Goal: Transaction & Acquisition: Book appointment/travel/reservation

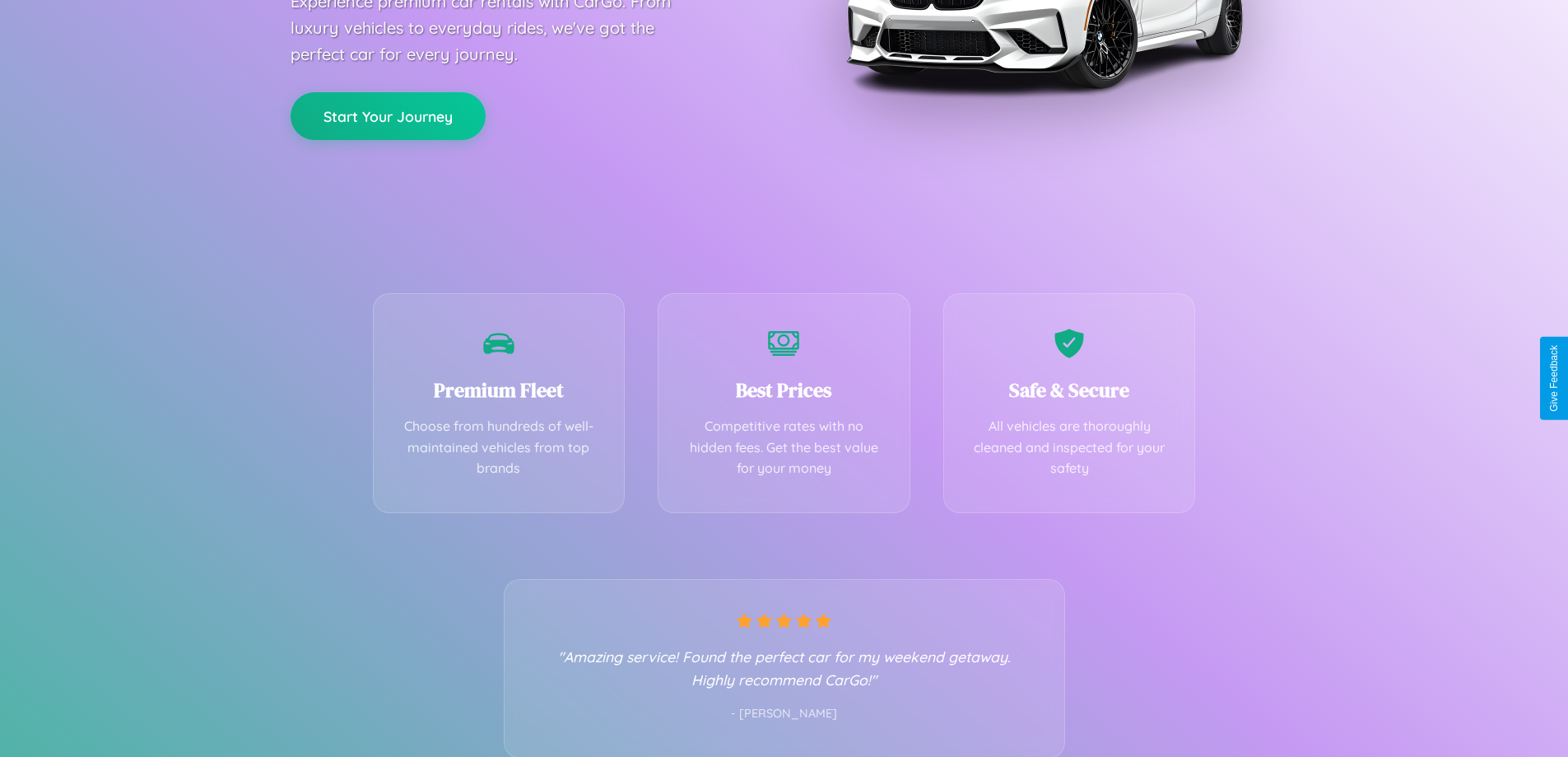
scroll to position [325, 0]
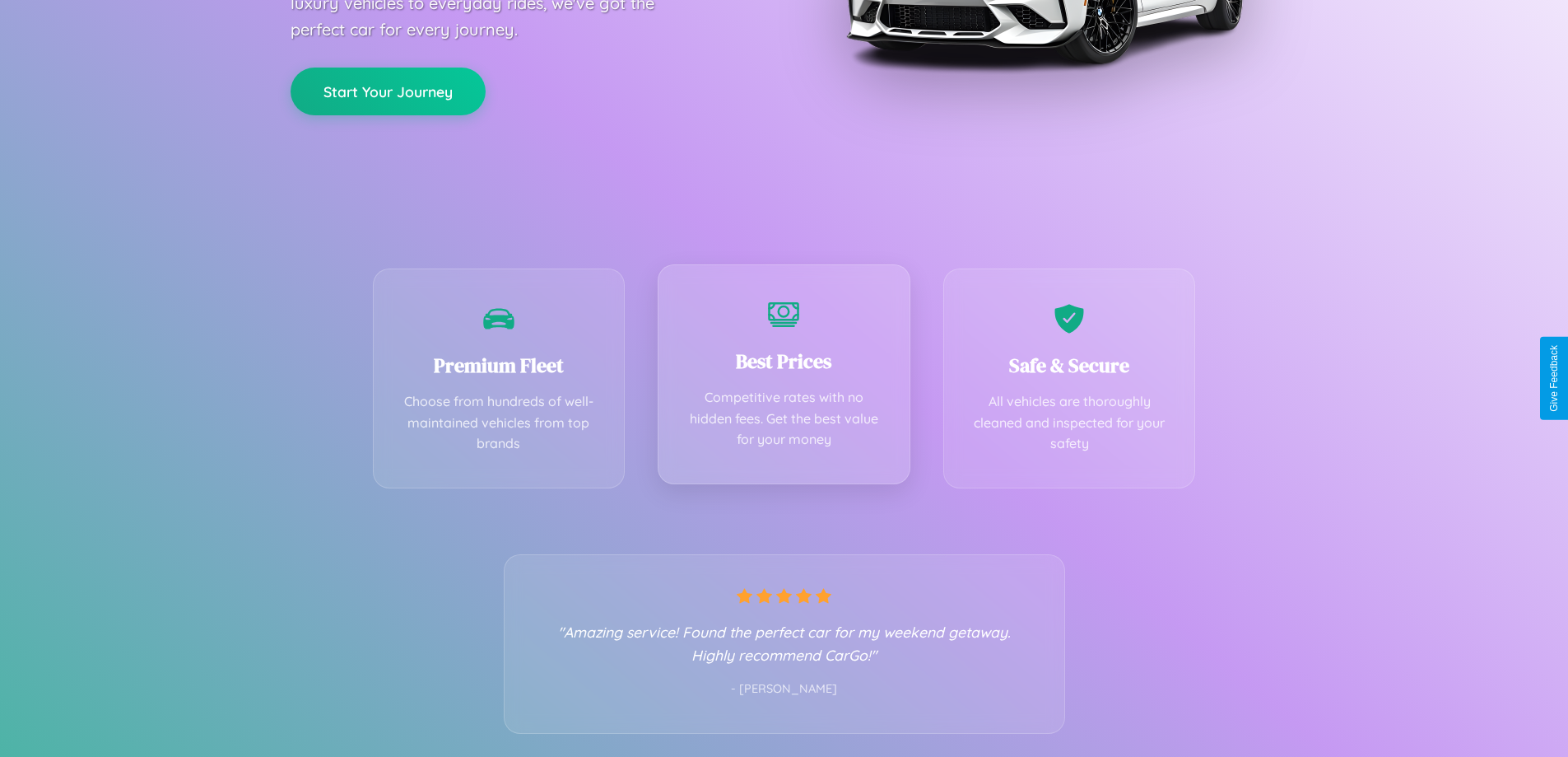
click at [783, 378] on div "Best Prices Competitive rates with no hidden fees. Get the best value for your …" at bounding box center [783, 374] width 252 height 220
click at [388, 91] on button "Start Your Journey" at bounding box center [388, 90] width 195 height 48
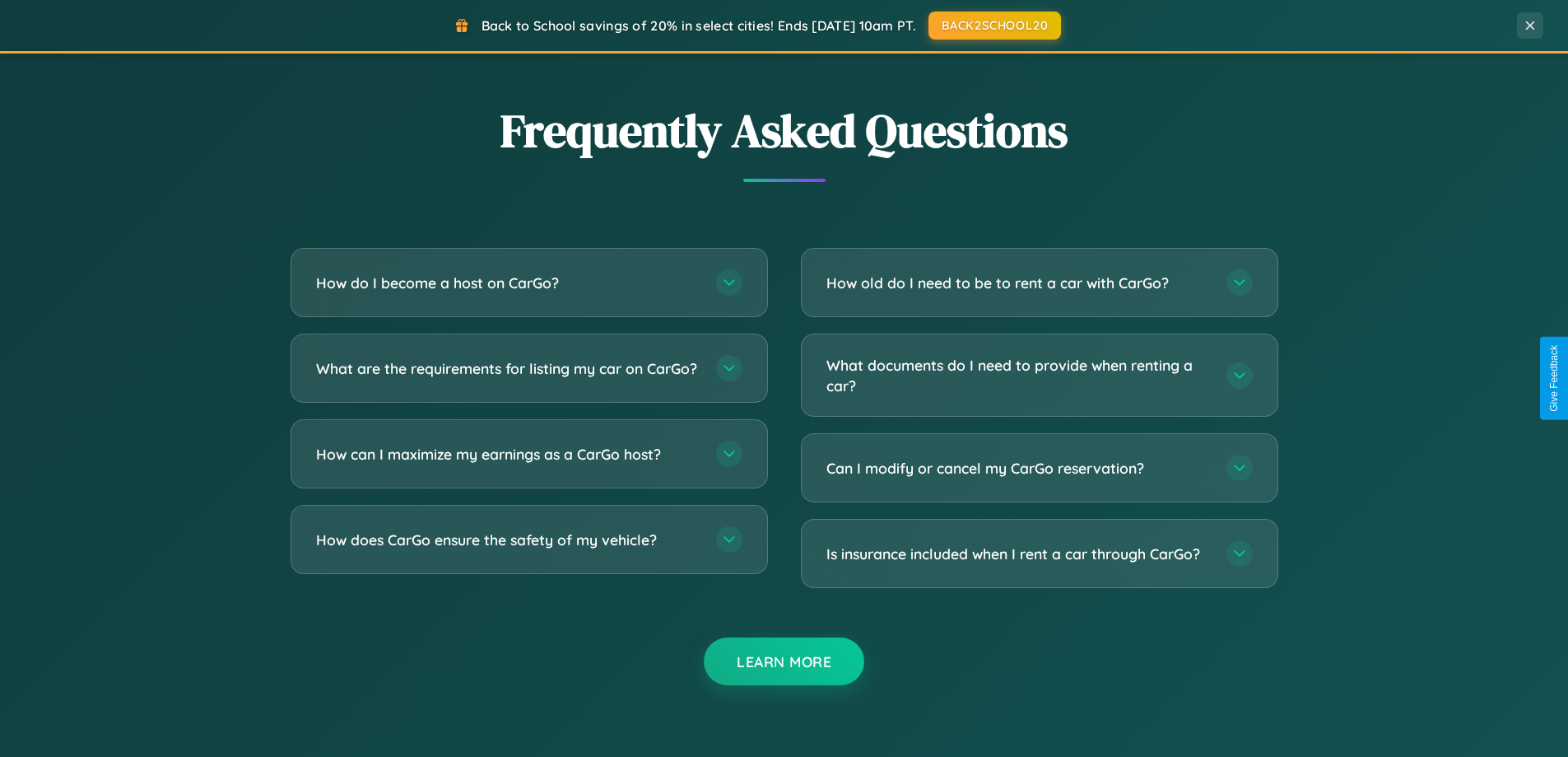
scroll to position [3168, 0]
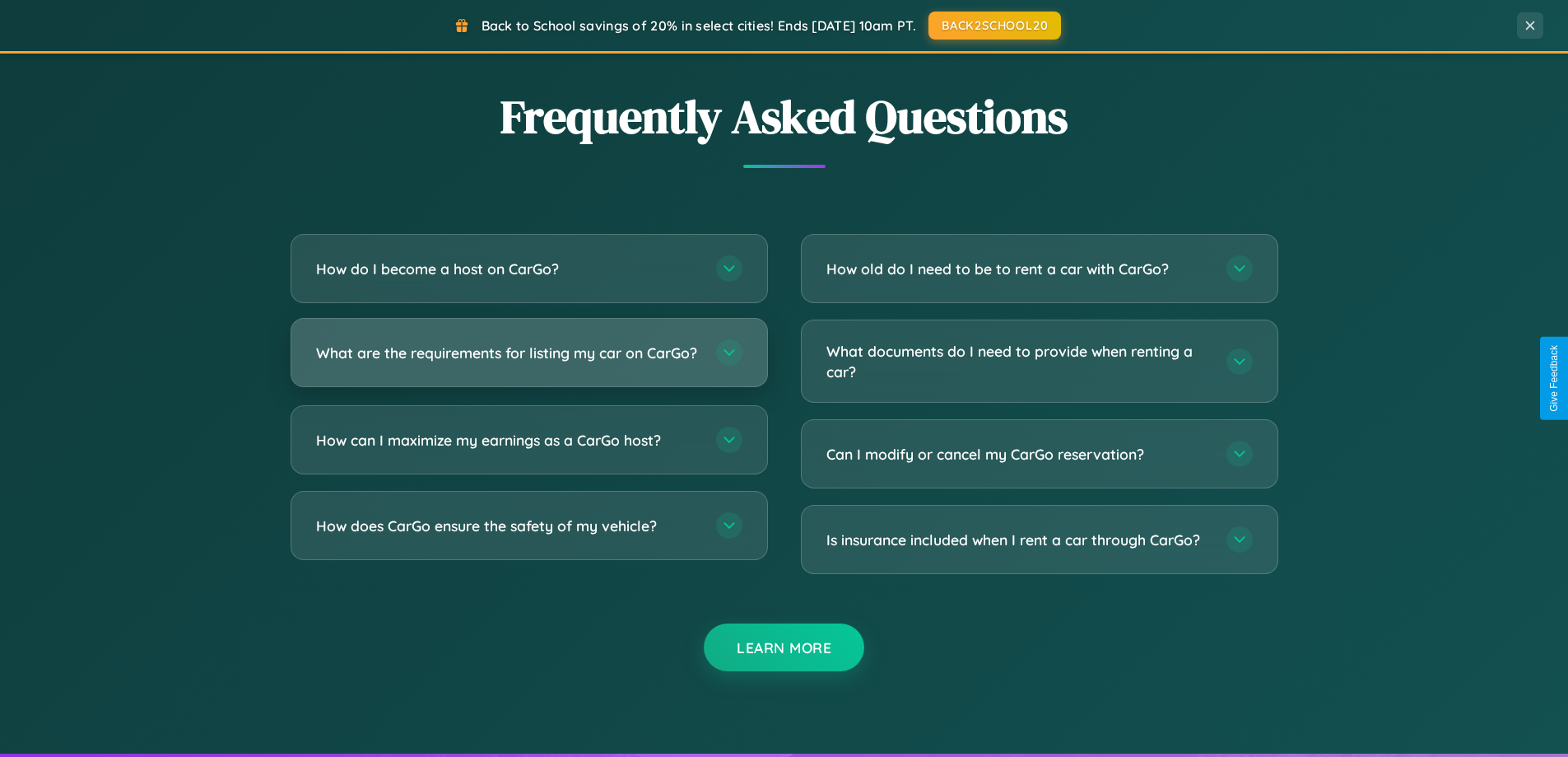
click at [528, 360] on h3 "What are the requirements for listing my car on CarGo?" at bounding box center [508, 353] width 383 height 21
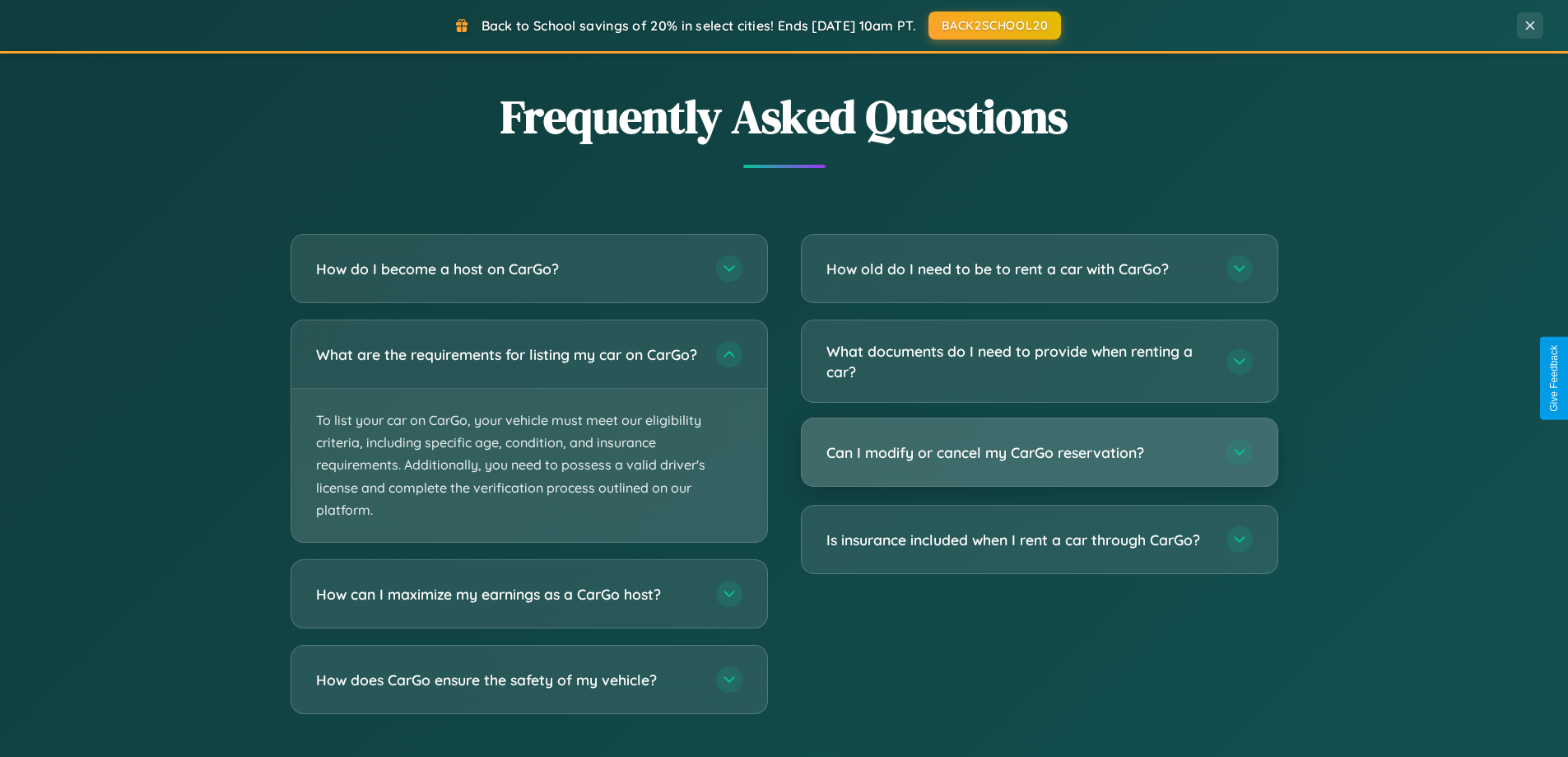
click at [1038, 454] on h3 "Can I modify or cancel my CarGo reservation?" at bounding box center [1018, 452] width 383 height 21
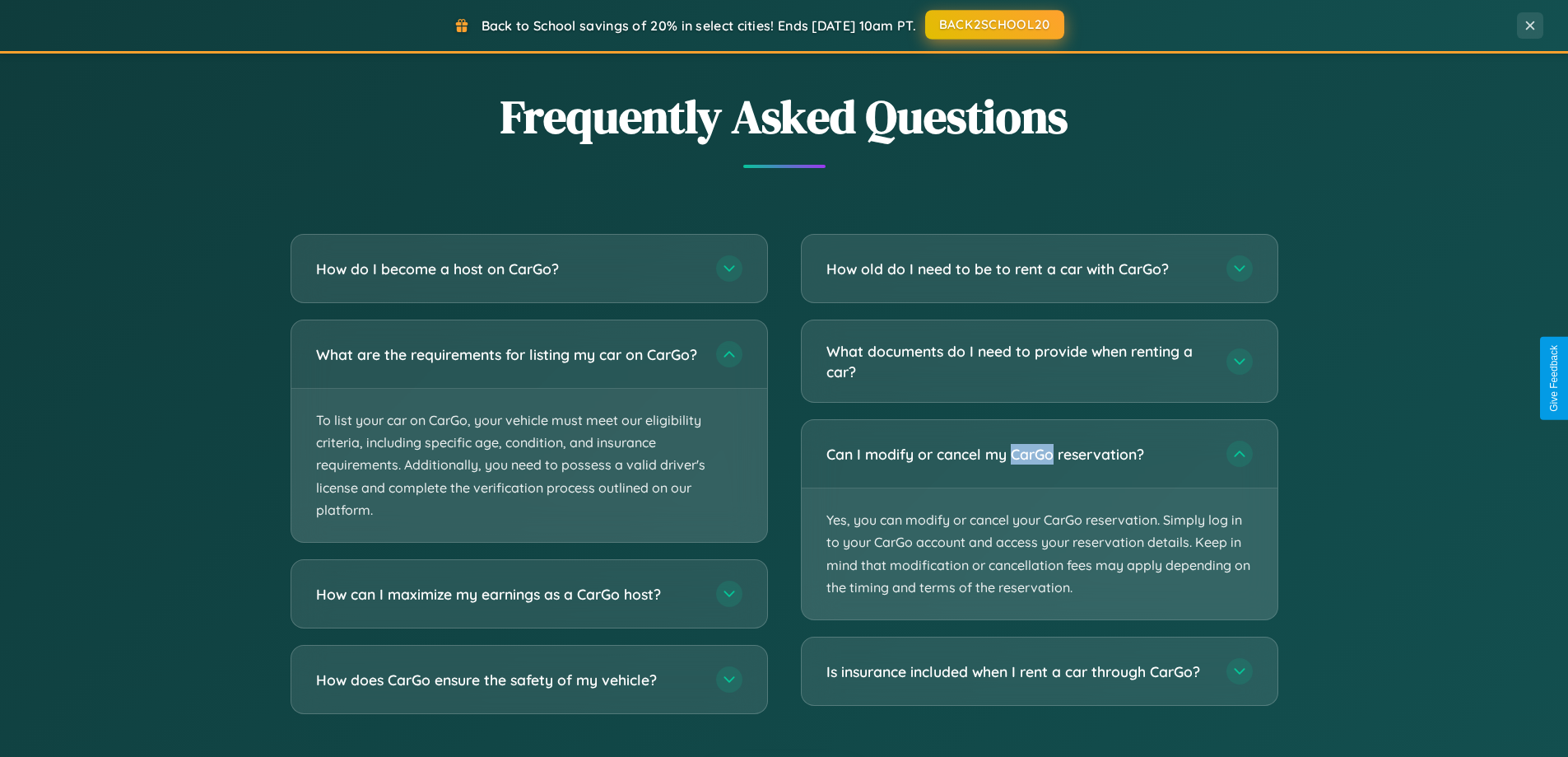
click at [993, 25] on button "BACK2SCHOOL20" at bounding box center [995, 25] width 139 height 30
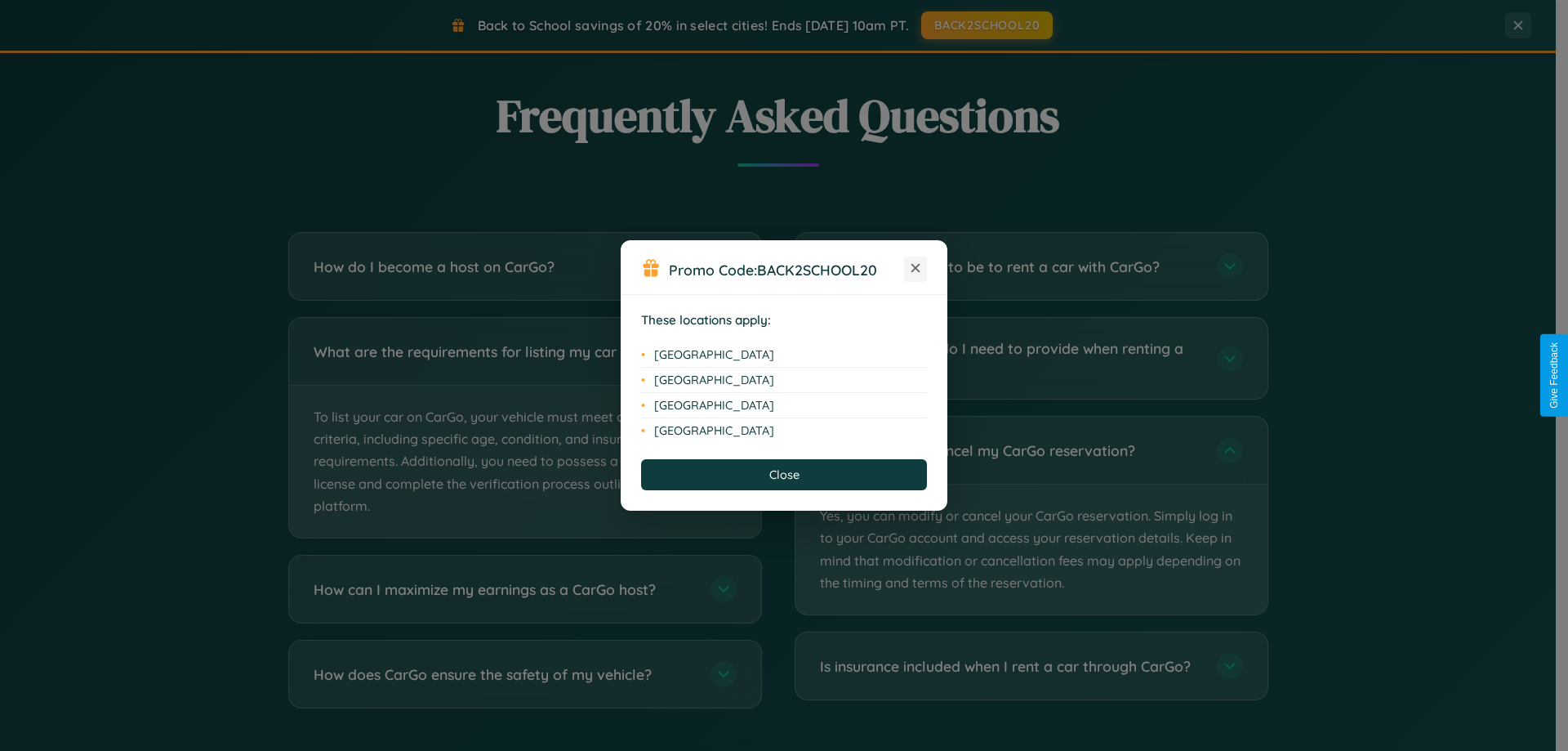
click at [916, 268] on icon at bounding box center [916, 268] width 9 height 9
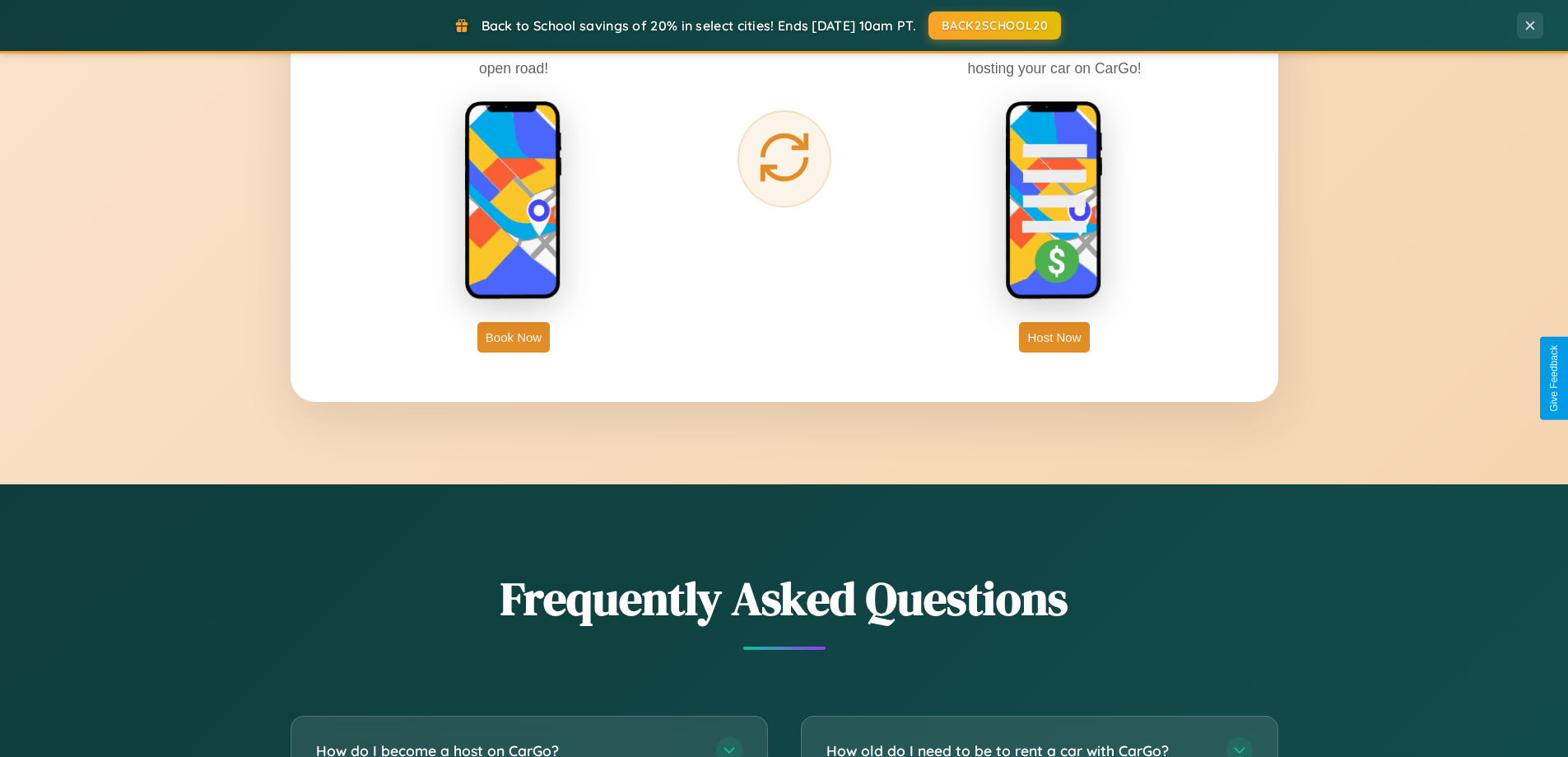
scroll to position [49, 0]
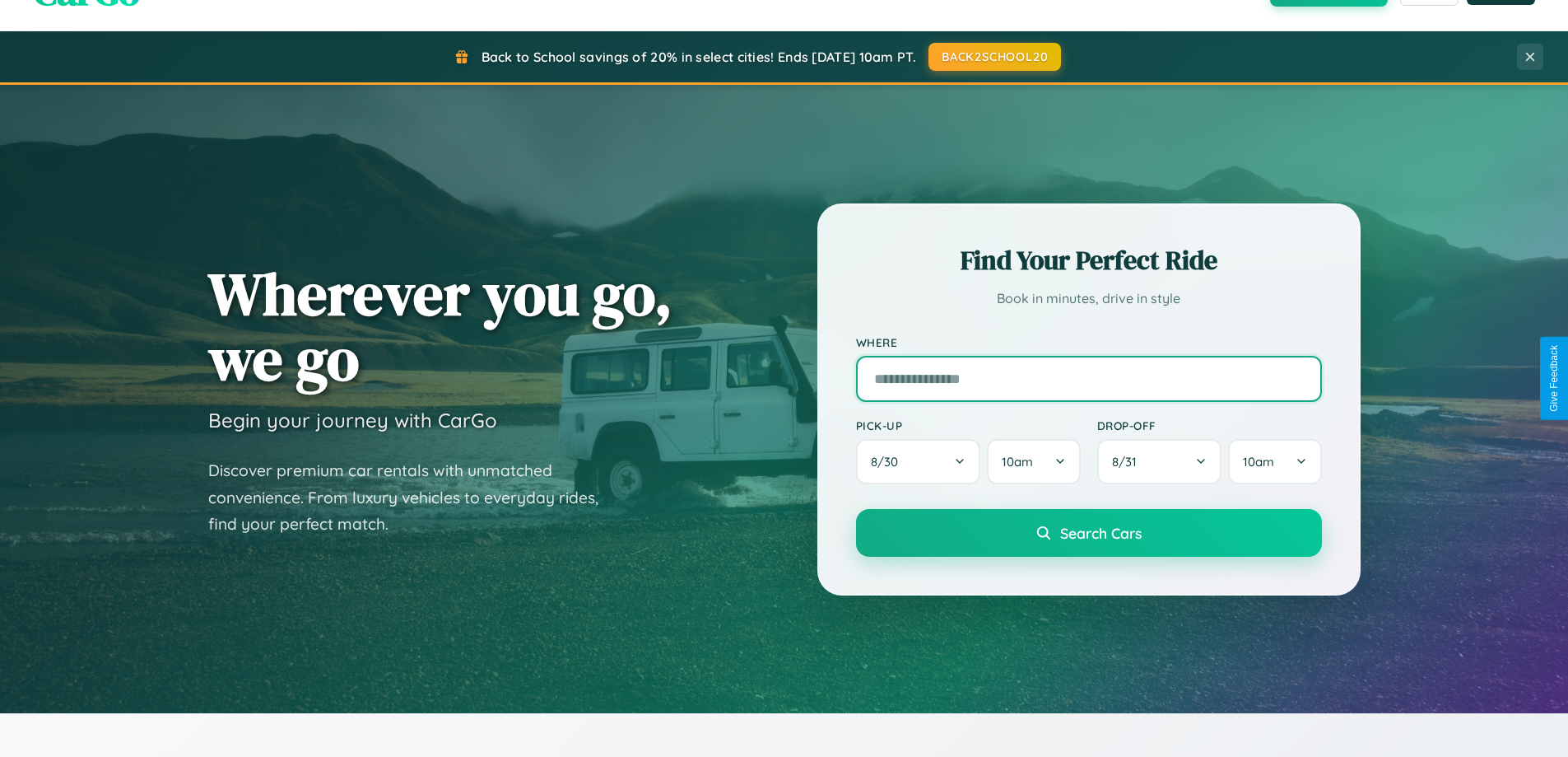
click at [1088, 378] on input "text" at bounding box center [1089, 378] width 466 height 46
type input "*******"
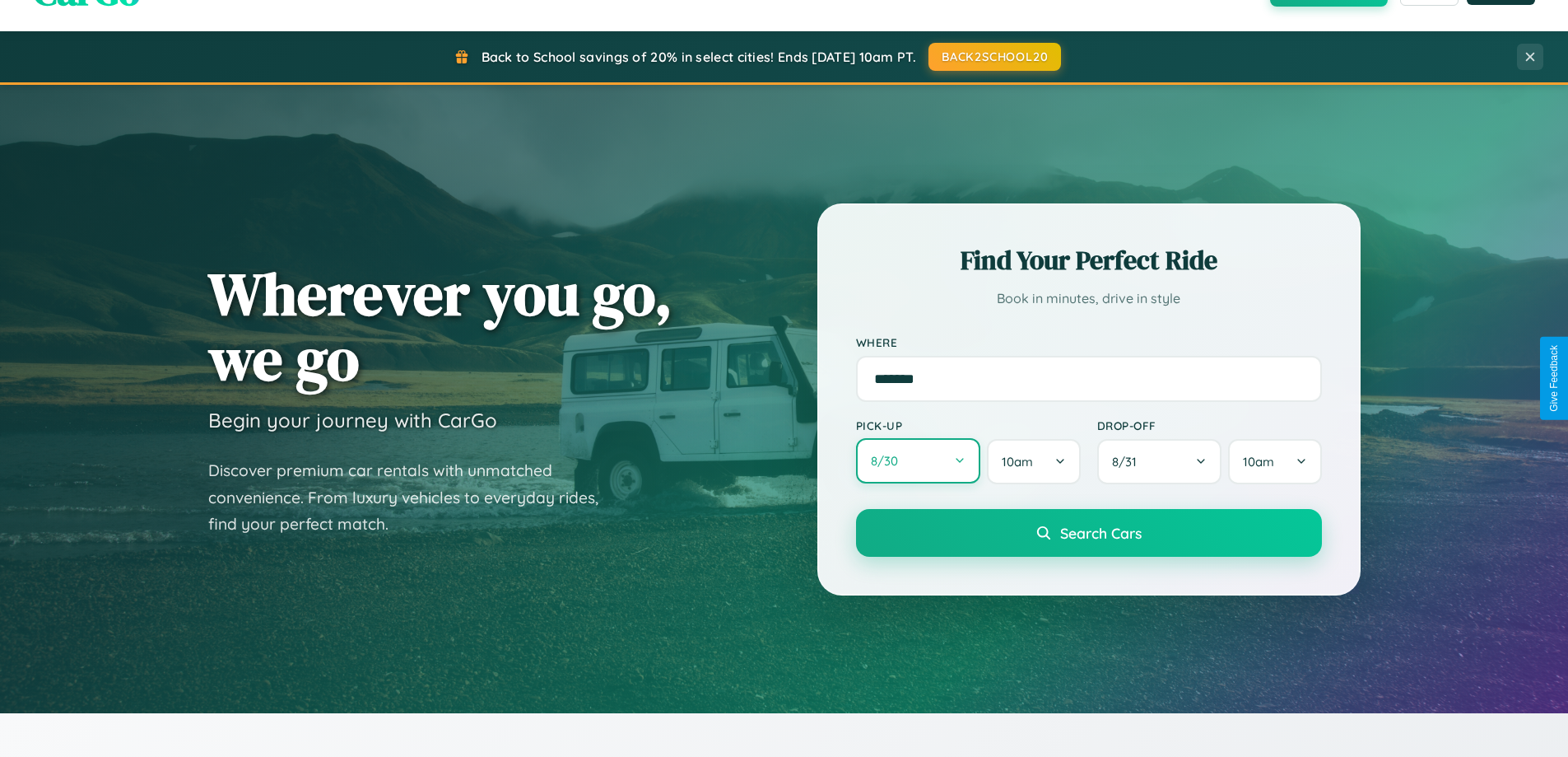
click at [918, 461] on button "8 / 30" at bounding box center [918, 460] width 125 height 45
select select "*"
select select "****"
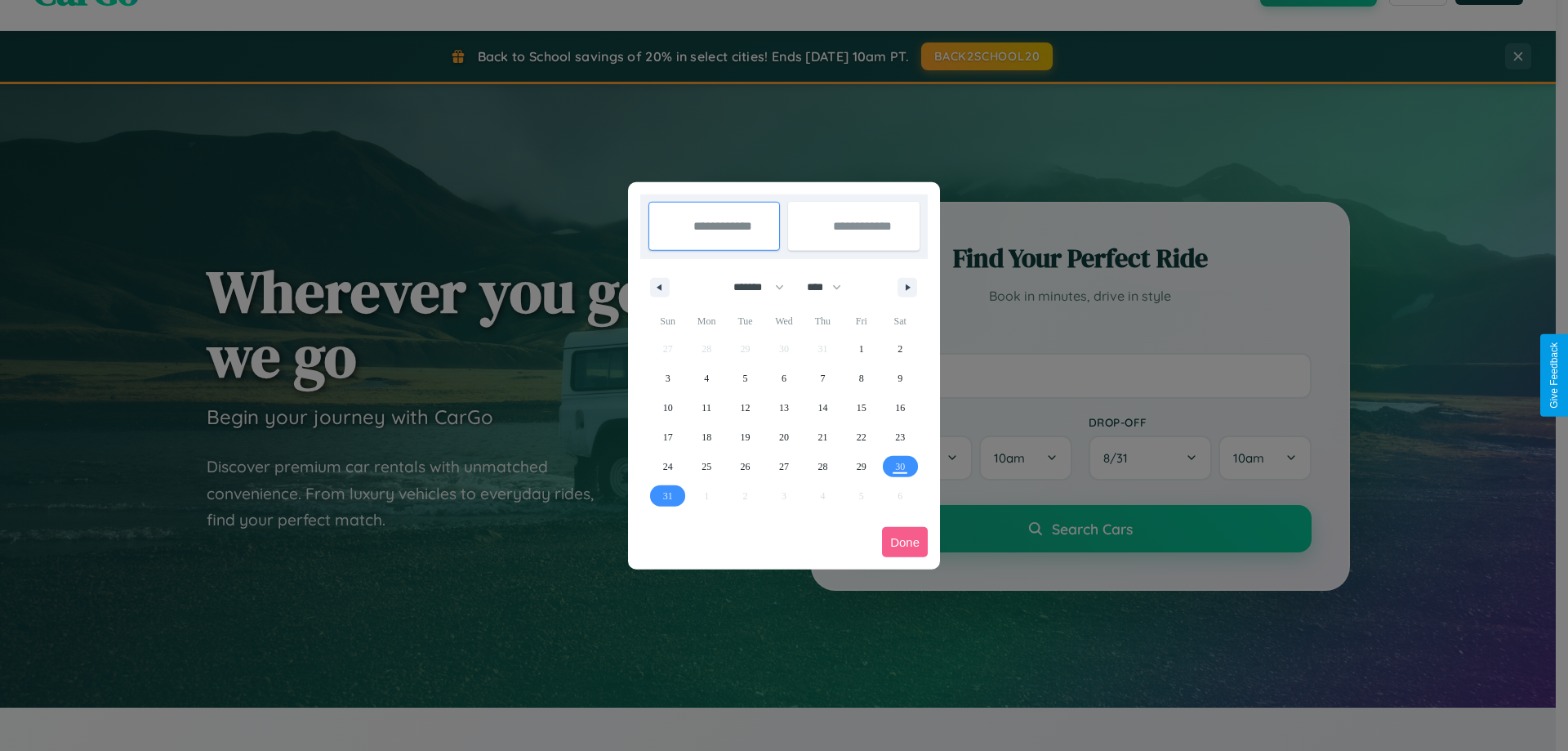
drag, startPoint x: 752, startPoint y: 286, endPoint x: 784, endPoint y: 328, distance: 52.8
click at [752, 286] on select "******* ******** ***** ***** *** **** **** ****** ********* ******* ******** **…" at bounding box center [756, 287] width 70 height 27
select select "*"
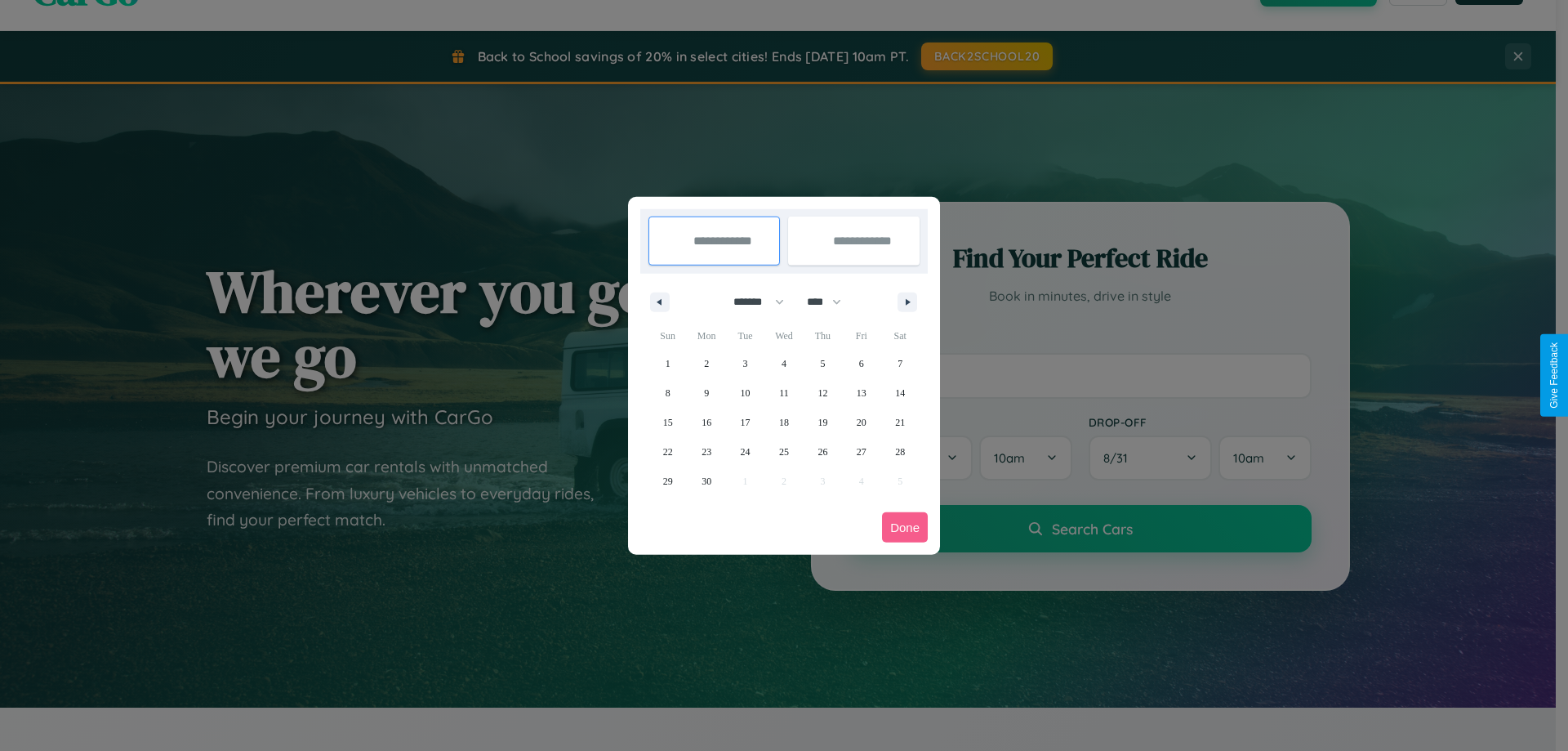
drag, startPoint x: 832, startPoint y: 302, endPoint x: 784, endPoint y: 328, distance: 54.6
click at [832, 302] on select "**** **** **** **** **** **** **** **** **** **** **** **** **** **** **** ****…" at bounding box center [823, 302] width 49 height 27
select select "****"
click at [900, 451] on span "27" at bounding box center [900, 451] width 10 height 30
type input "**********"
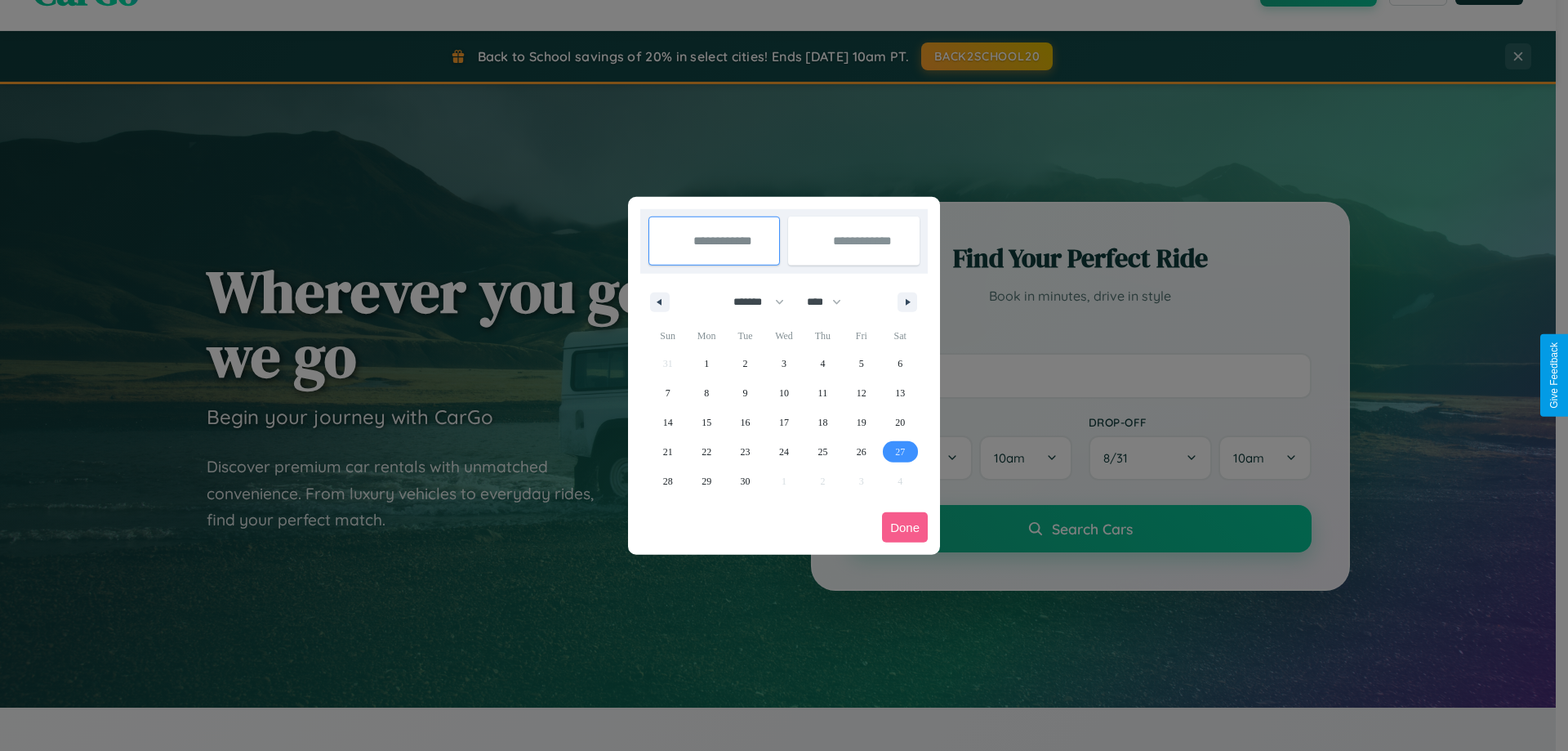
type input "**********"
click at [907, 302] on icon "button" at bounding box center [911, 302] width 8 height 7
select select "*"
click at [900, 363] on span "4" at bounding box center [900, 364] width 5 height 30
type input "**********"
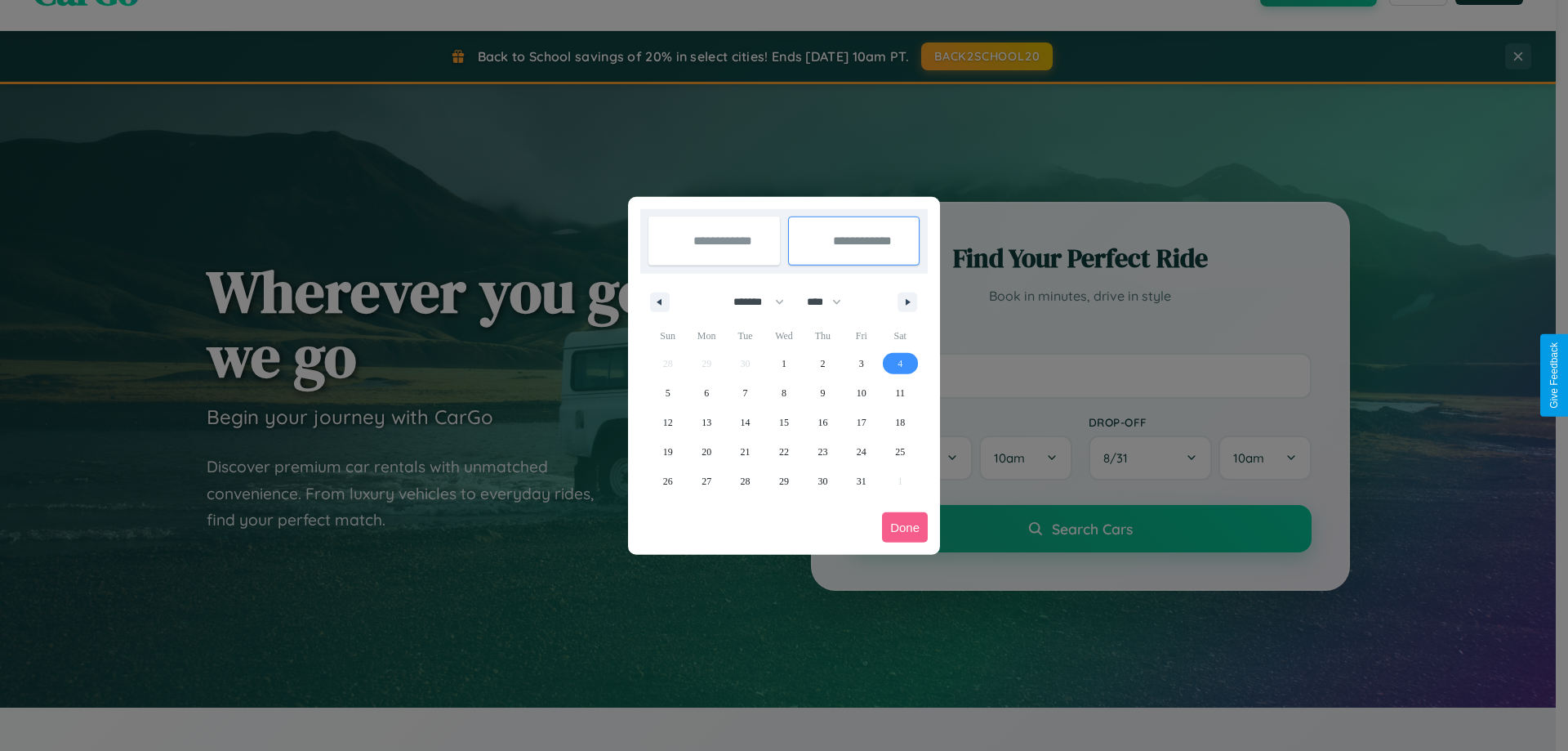
select select "*"
click at [905, 527] on button "Done" at bounding box center [905, 528] width 46 height 31
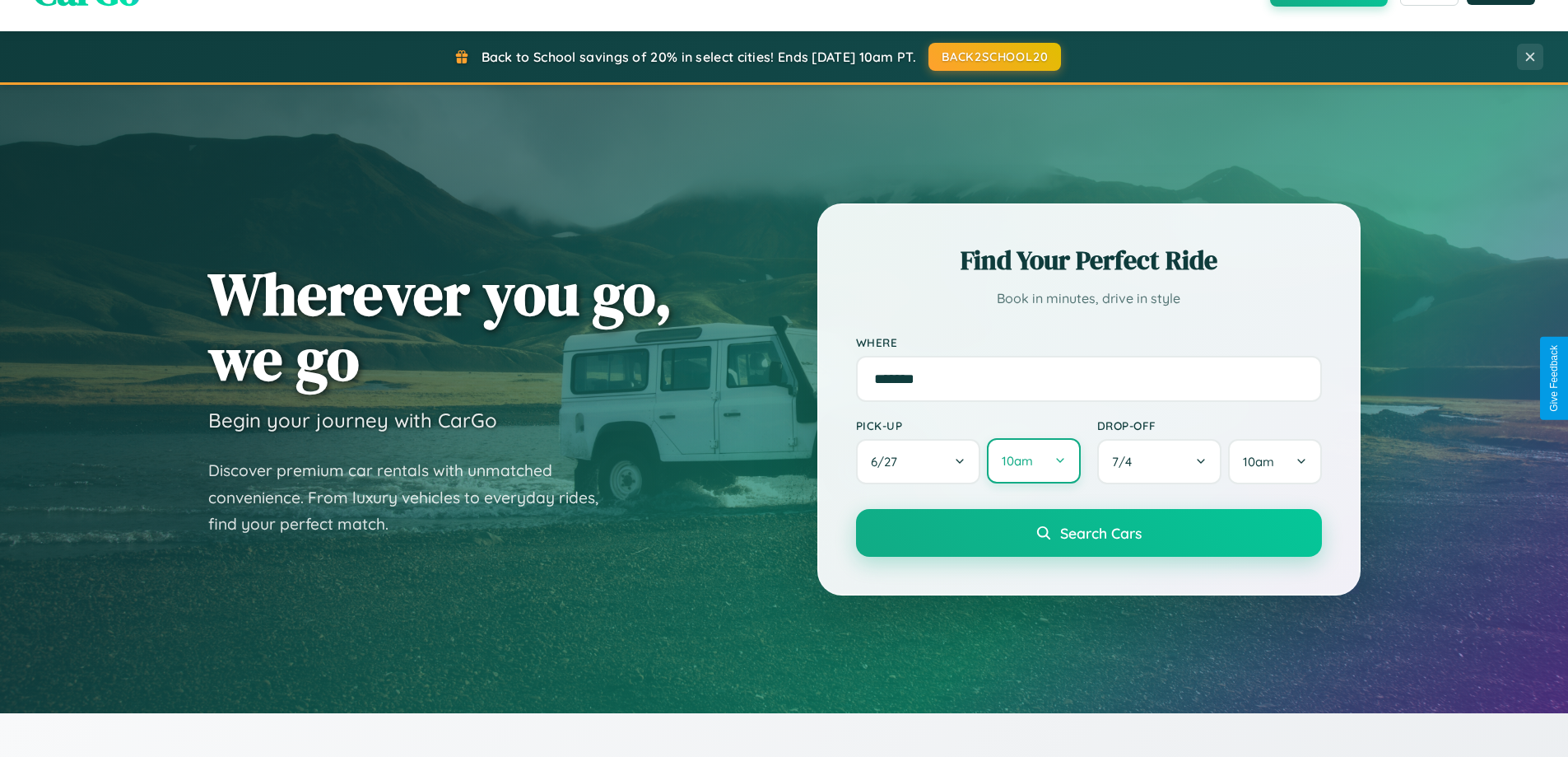
click at [1033, 462] on button "10am" at bounding box center [1033, 460] width 93 height 45
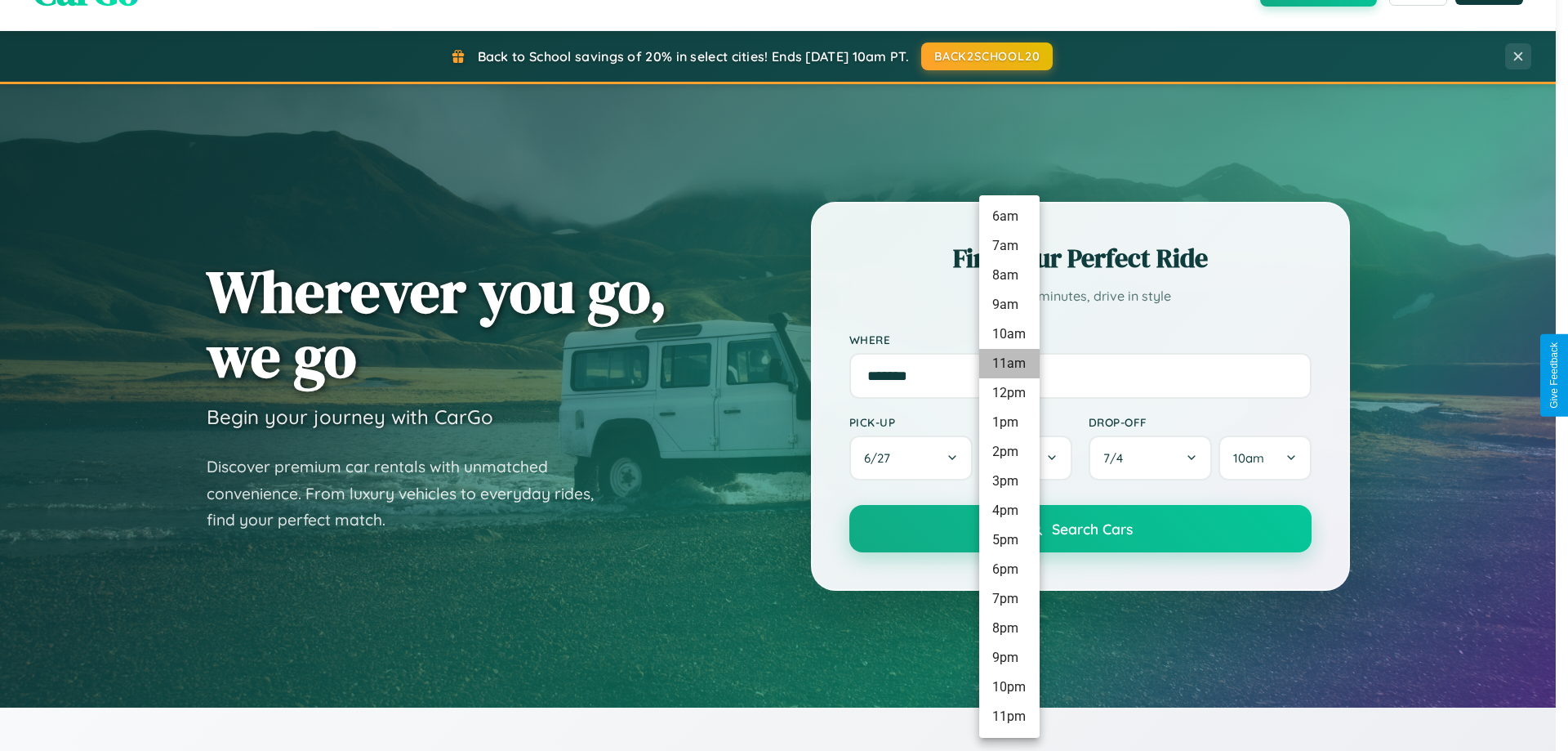
click at [1008, 275] on li "8am" at bounding box center [1009, 275] width 60 height 30
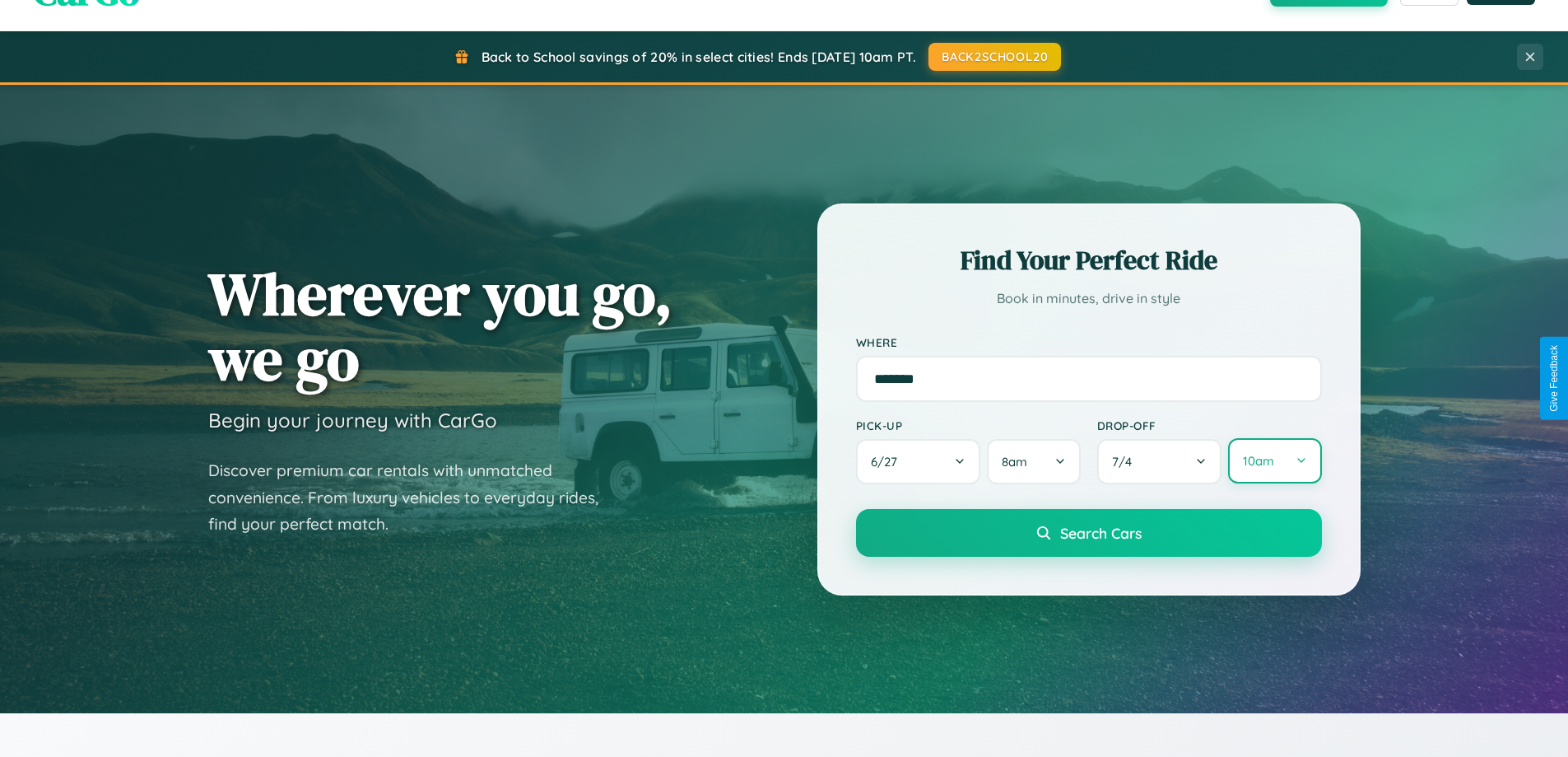
click at [1274, 461] on button "10am" at bounding box center [1274, 460] width 93 height 45
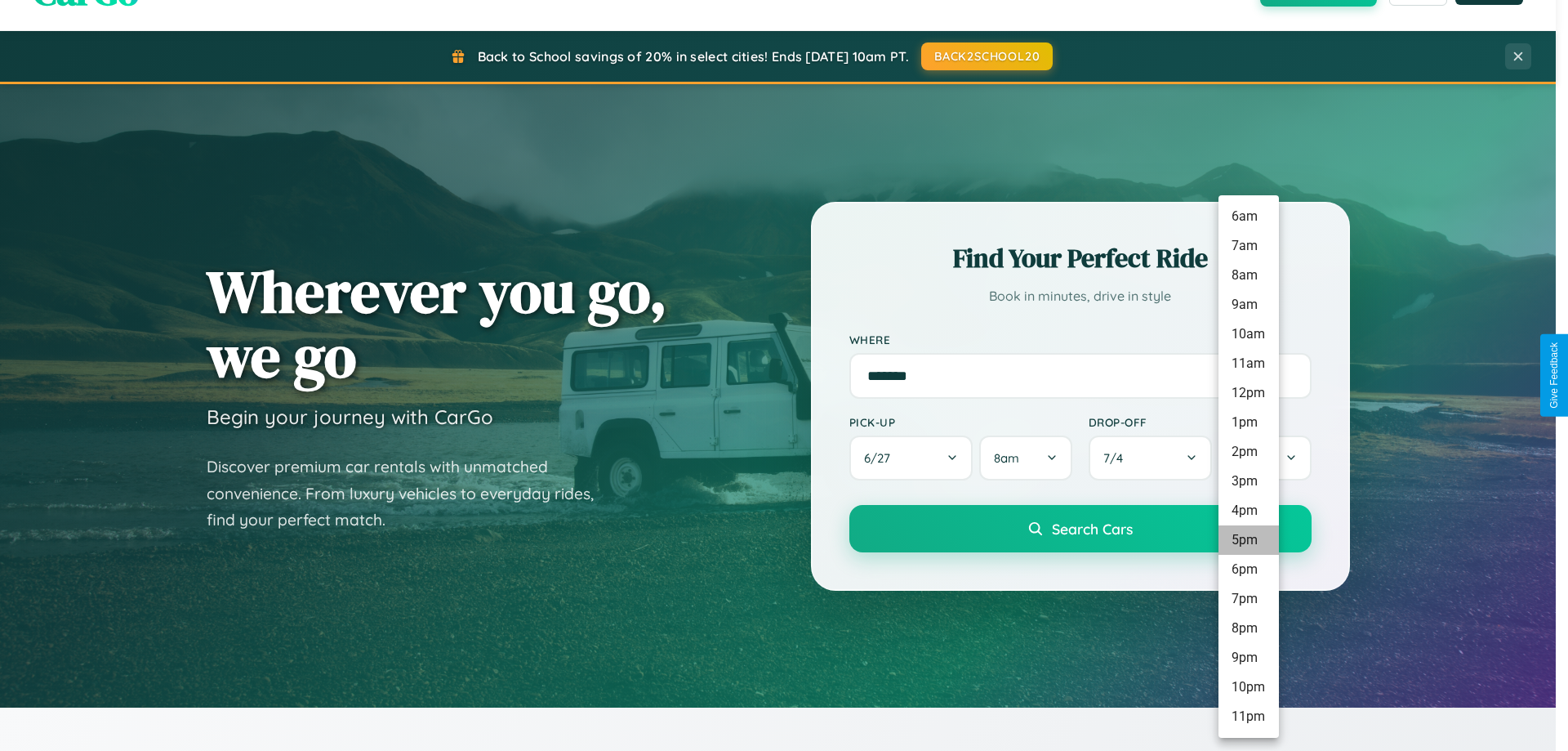
click at [1248, 540] on li "5pm" at bounding box center [1248, 539] width 60 height 30
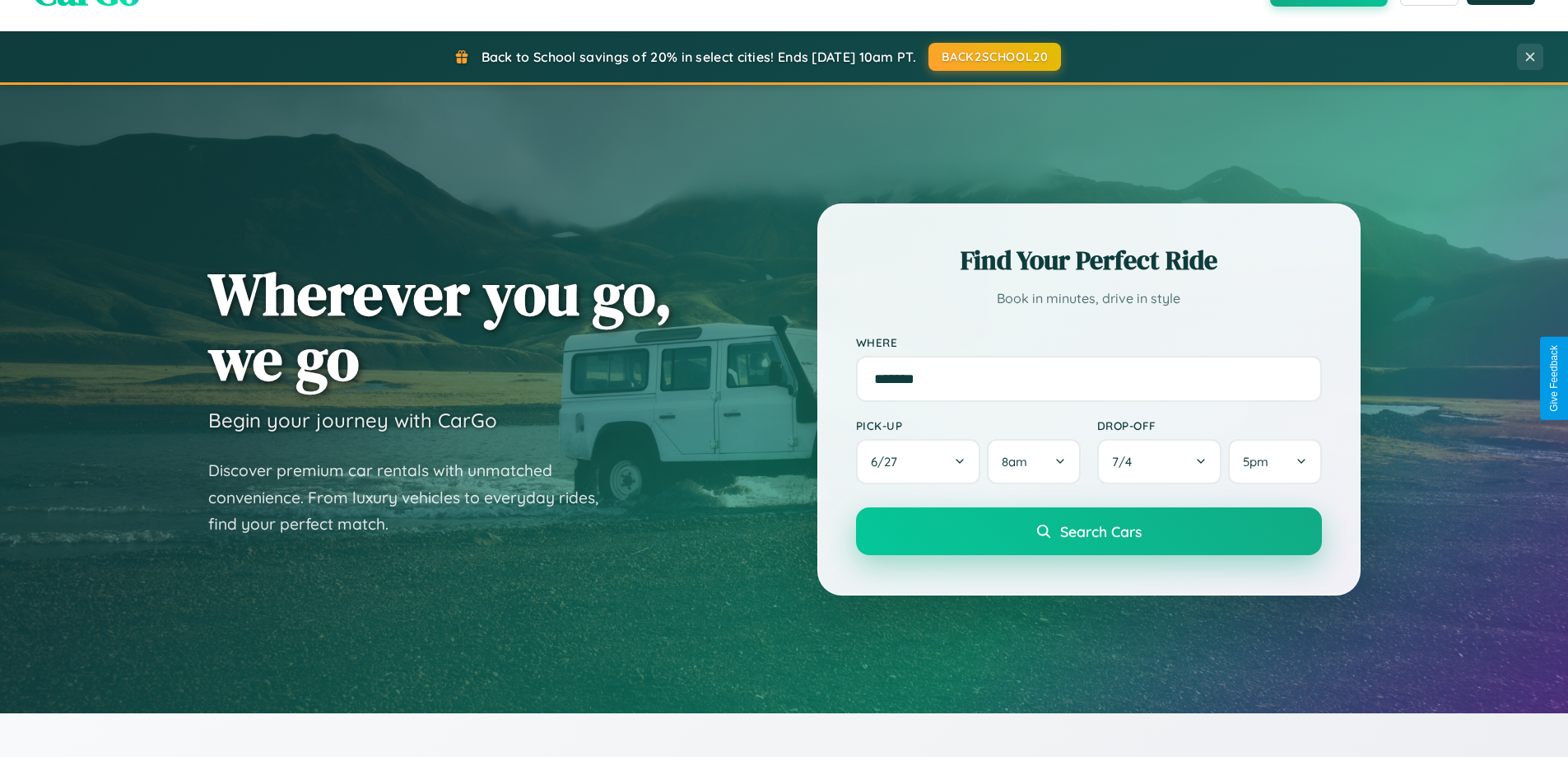
click at [1088, 531] on span "Search Cars" at bounding box center [1100, 531] width 81 height 18
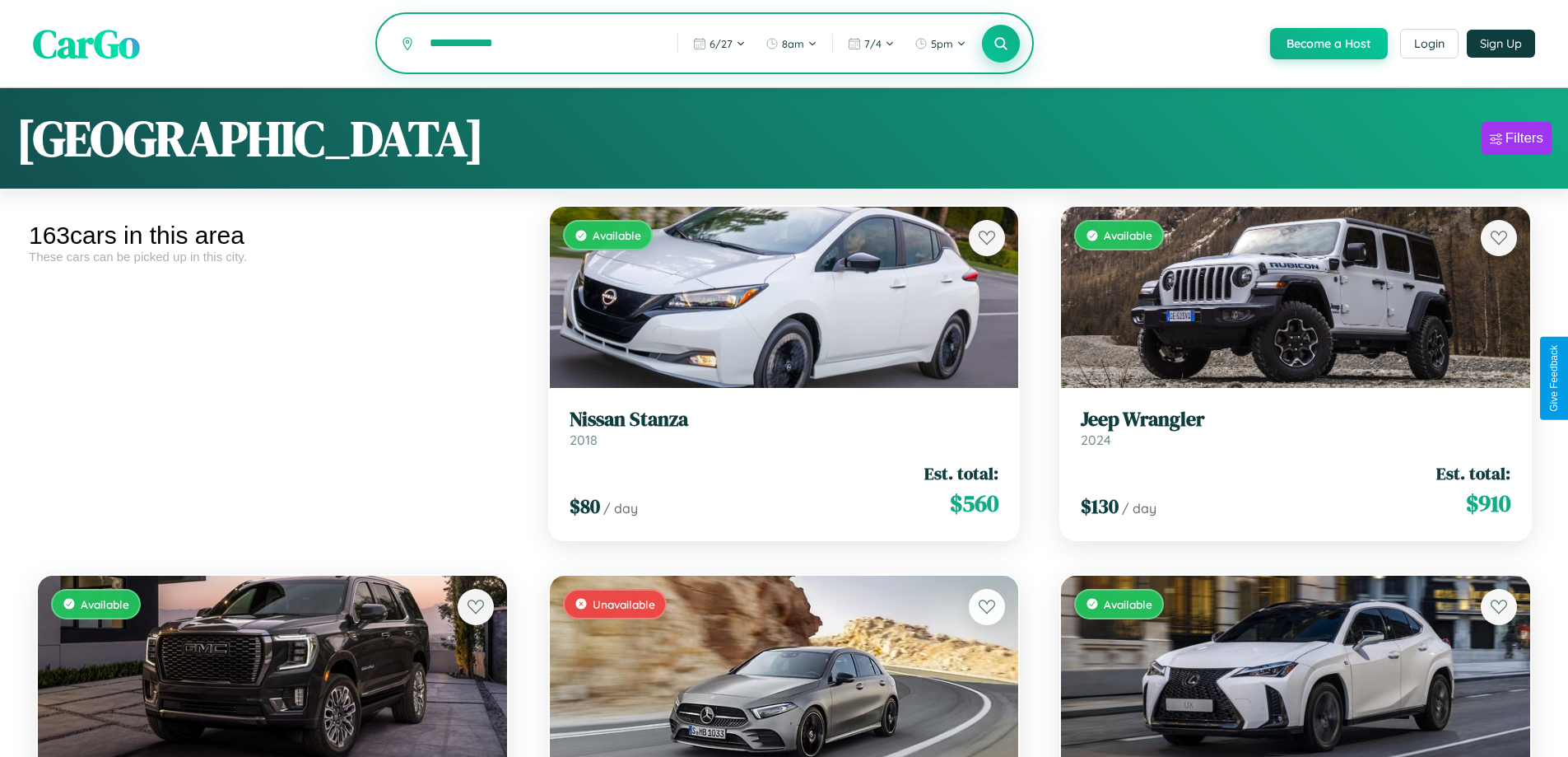
type input "**********"
click at [1000, 45] on icon at bounding box center [1001, 43] width 15 height 15
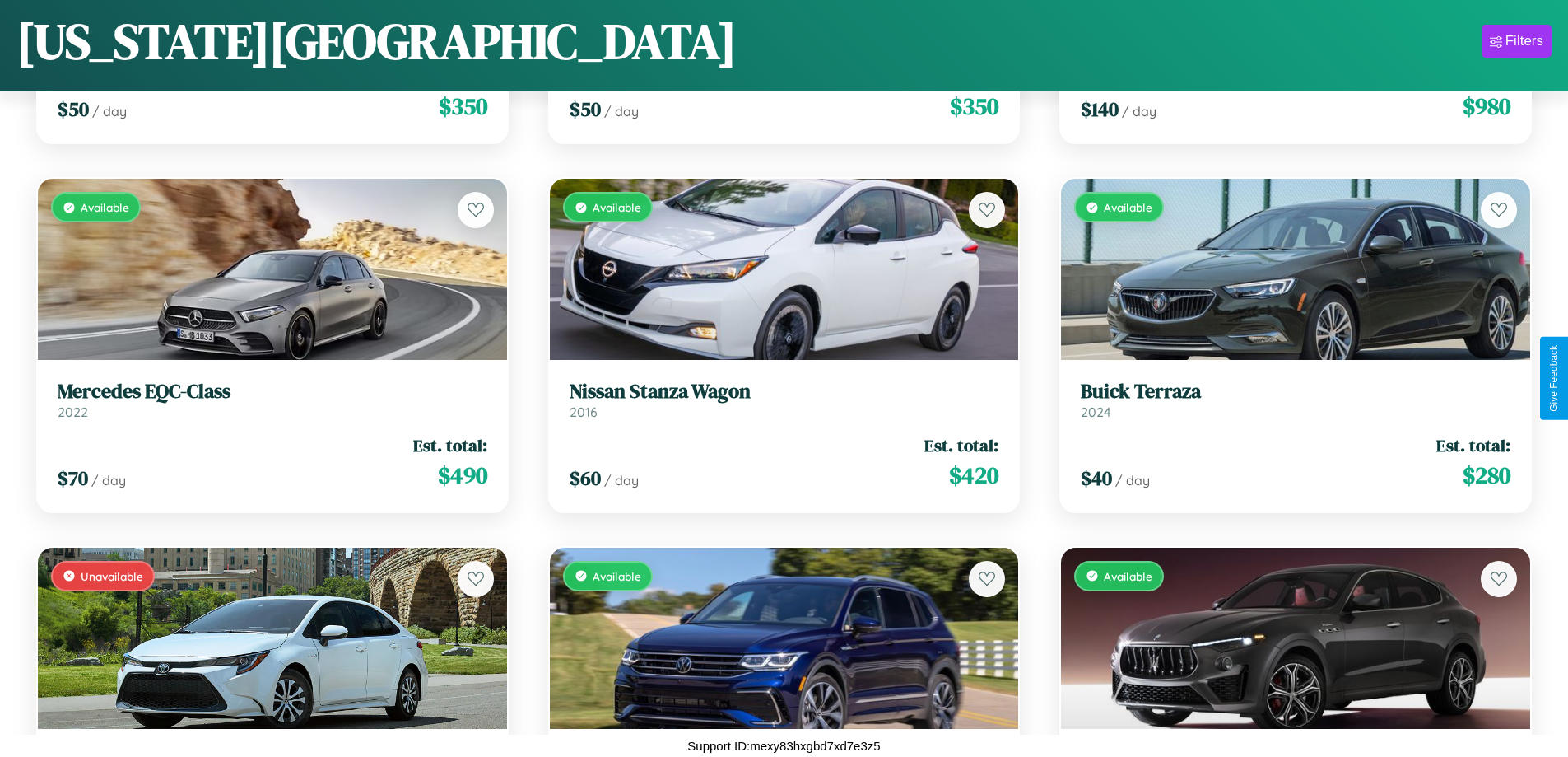
scroll to position [4656, 0]
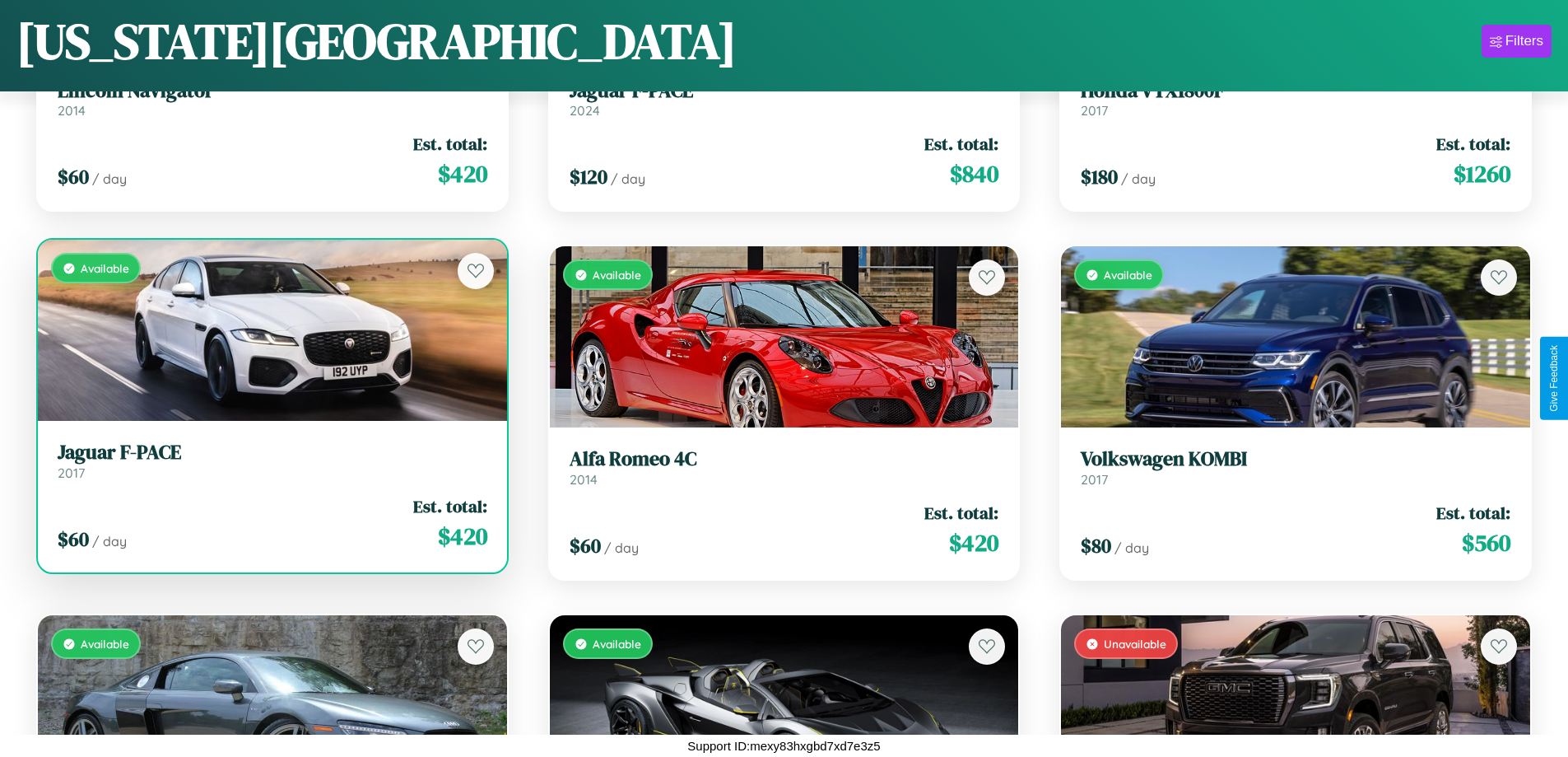
click at [270, 461] on h3 "Jaguar F-PACE" at bounding box center [272, 452] width 430 height 24
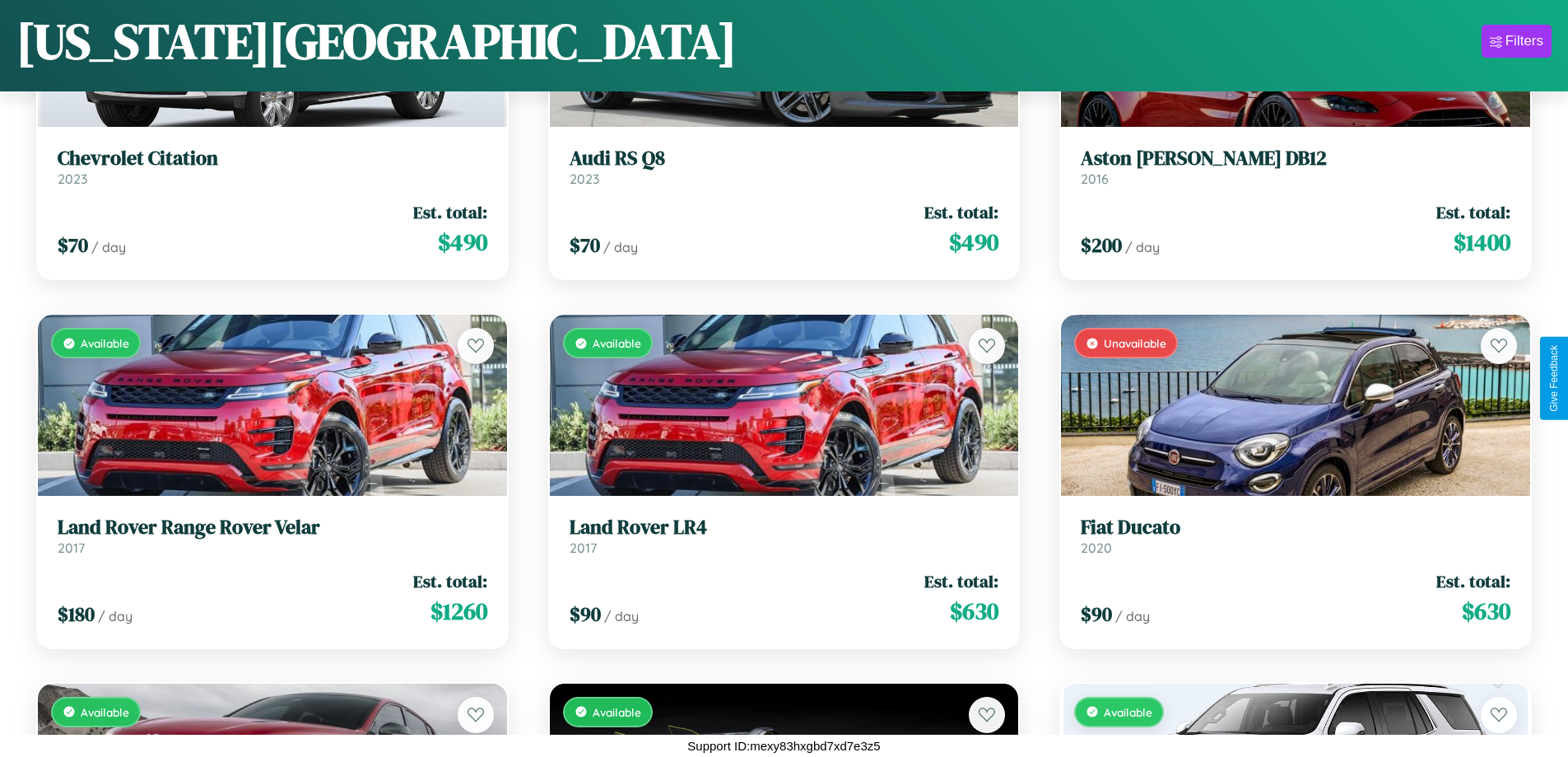
scroll to position [8342, 0]
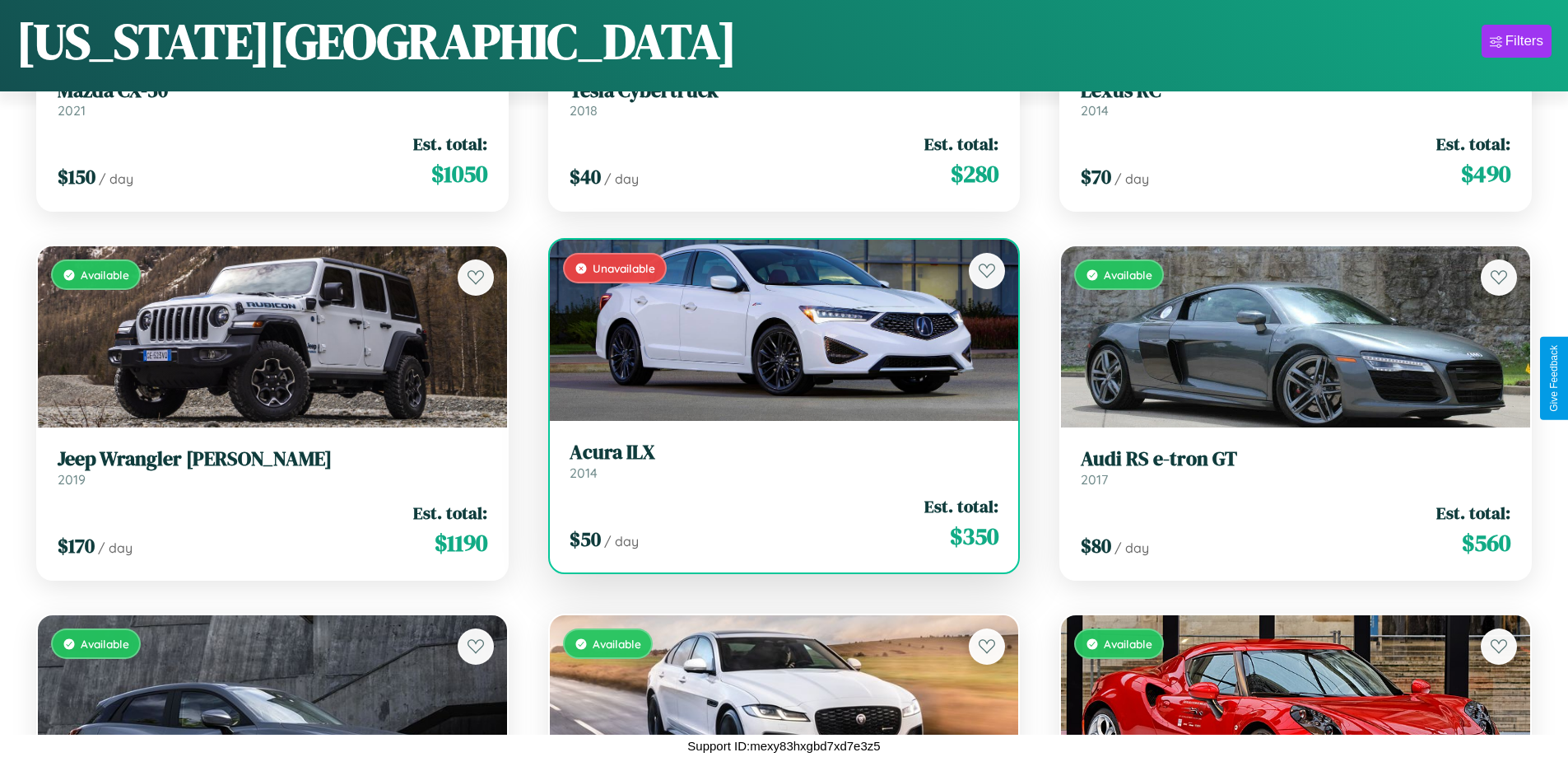
click at [777, 529] on div "$ 50 / day Est. total: $ 350" at bounding box center [784, 523] width 430 height 58
click at [777, 523] on div "$ 50 / day Est. total: $ 350" at bounding box center [784, 523] width 430 height 58
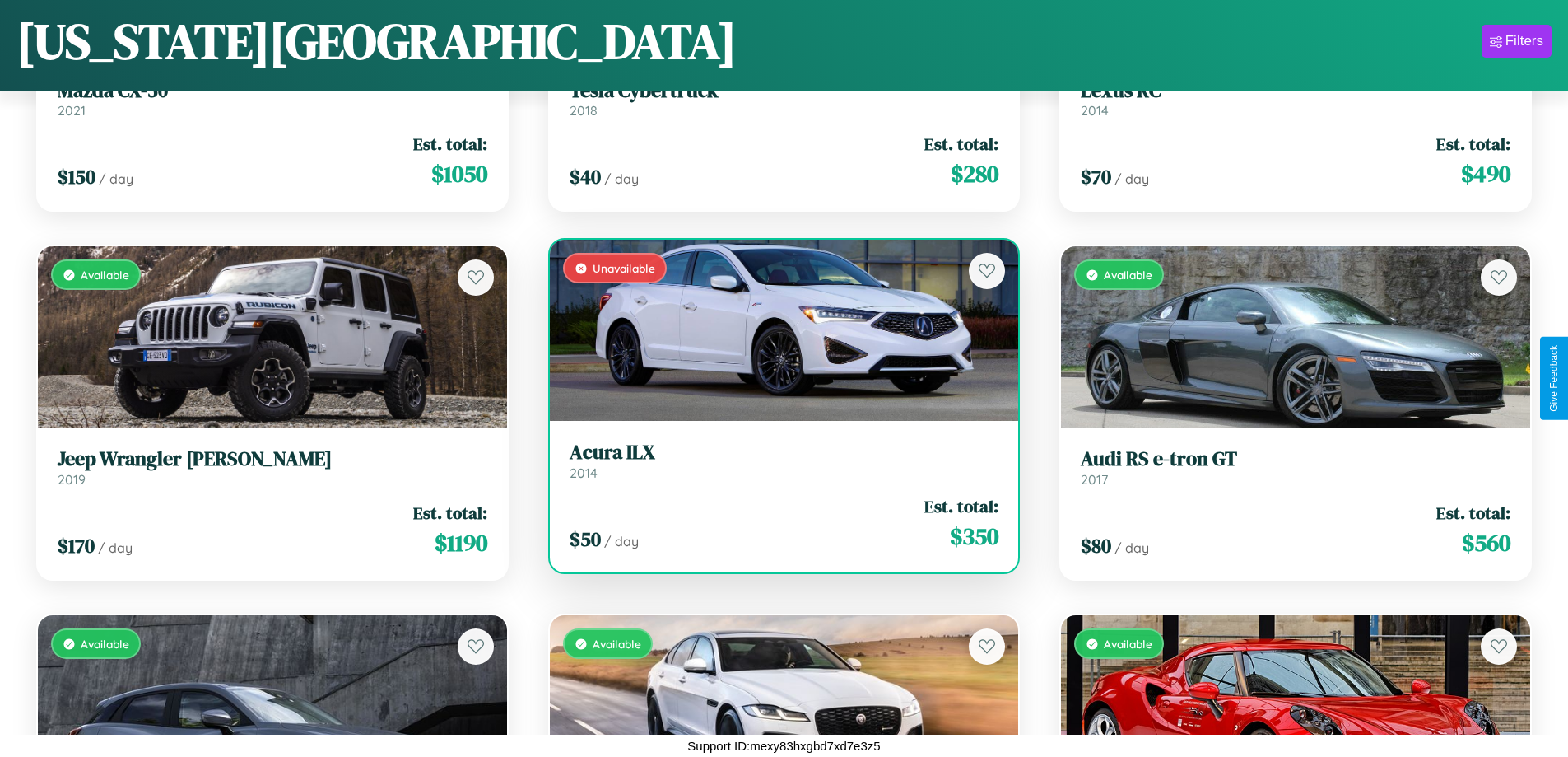
click at [777, 523] on div "$ 50 / day Est. total: $ 350" at bounding box center [784, 523] width 430 height 58
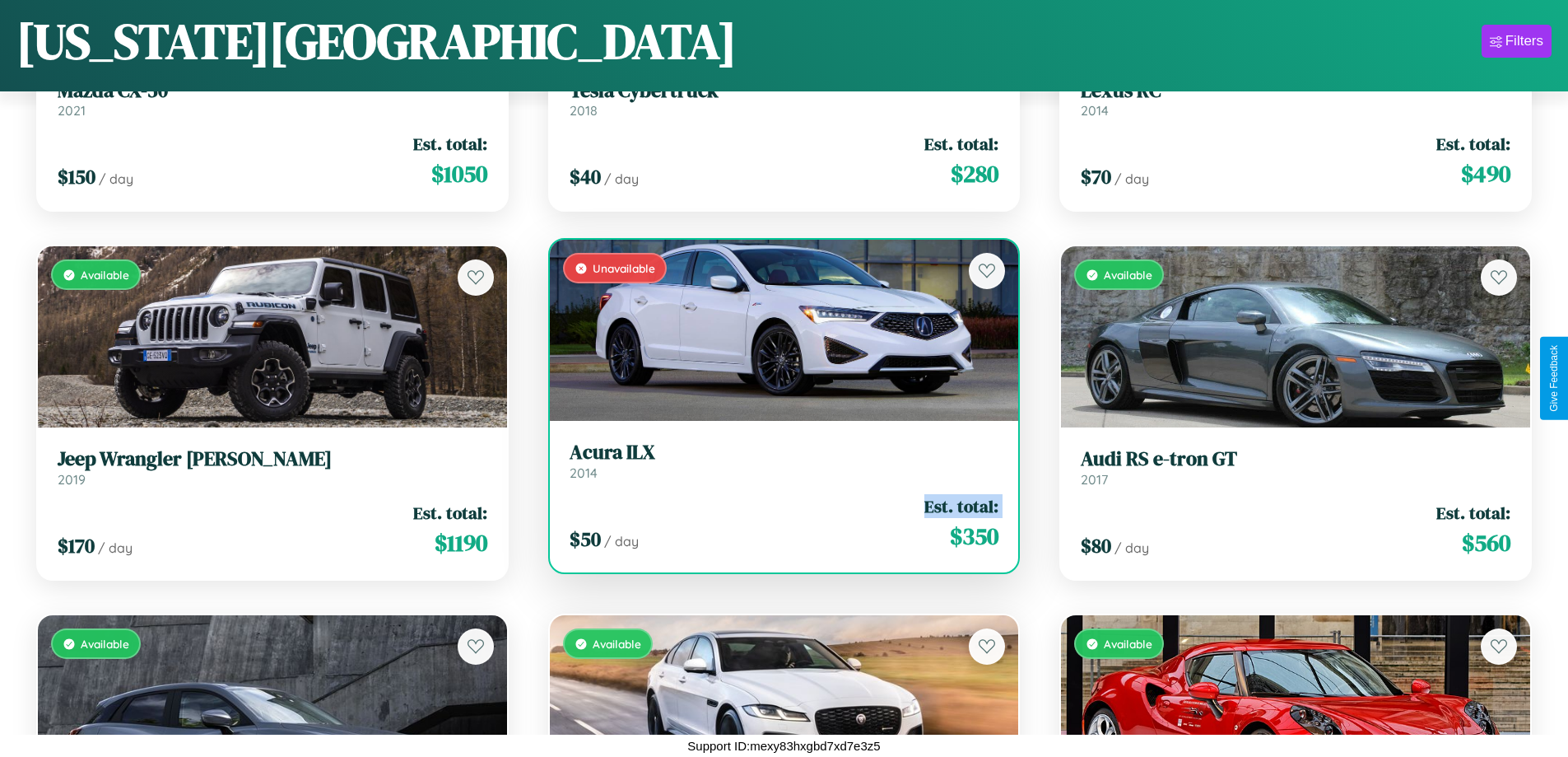
click at [777, 523] on div "$ 50 / day Est. total: $ 350" at bounding box center [784, 523] width 430 height 58
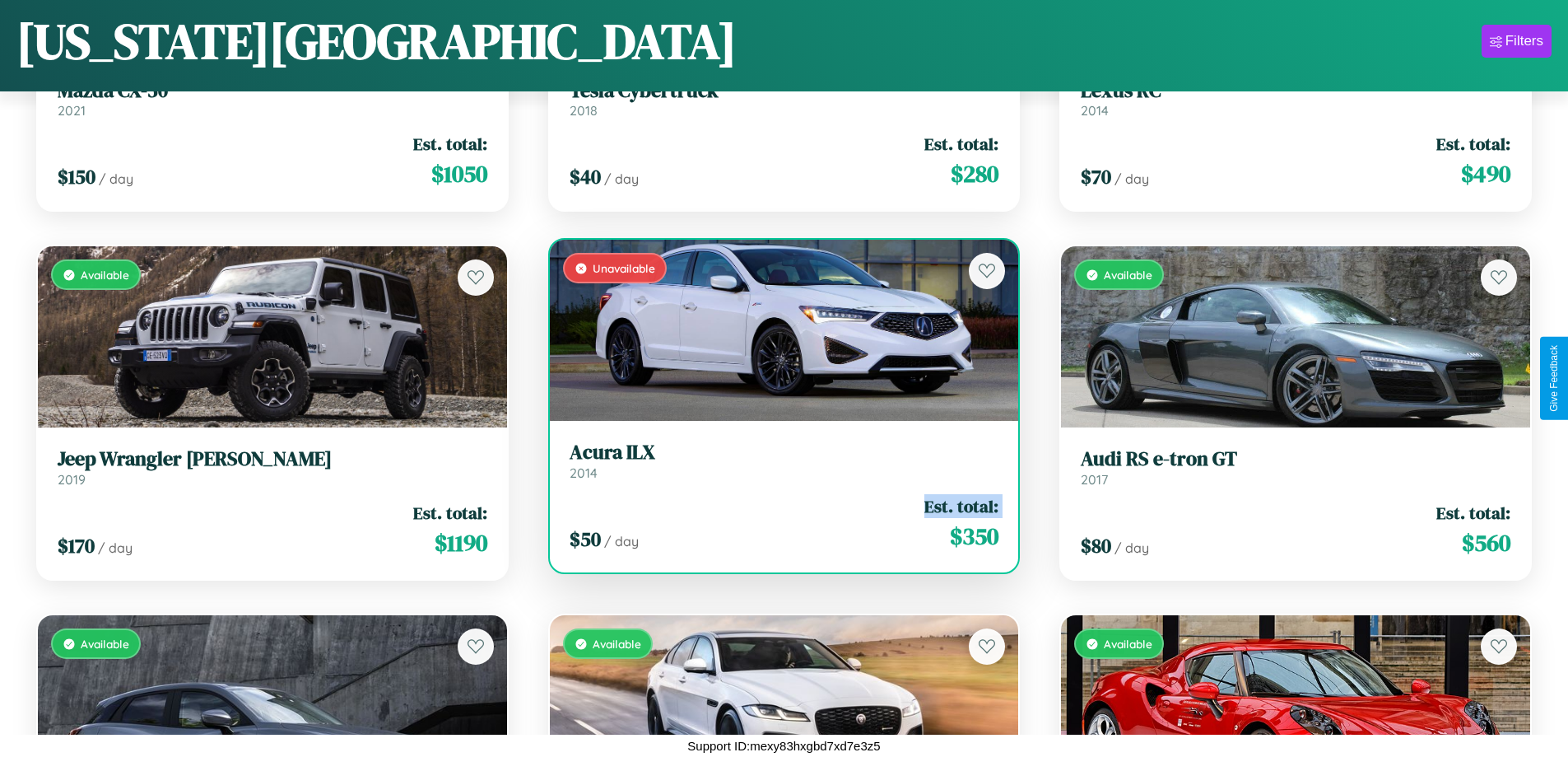
click at [777, 523] on div "$ 50 / day Est. total: $ 350" at bounding box center [784, 523] width 430 height 58
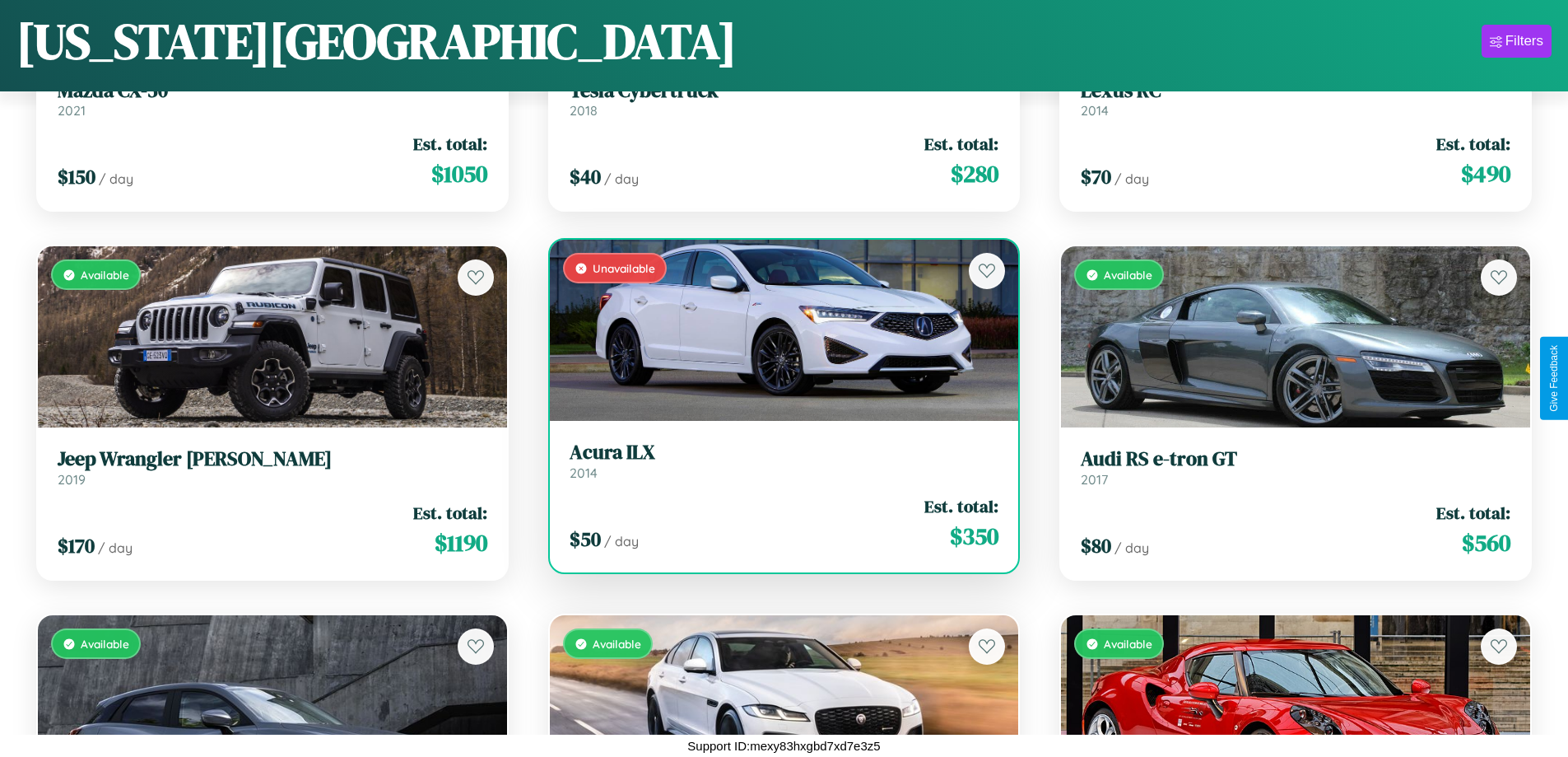
click at [777, 523] on div "$ 50 / day Est. total: $ 350" at bounding box center [784, 523] width 430 height 58
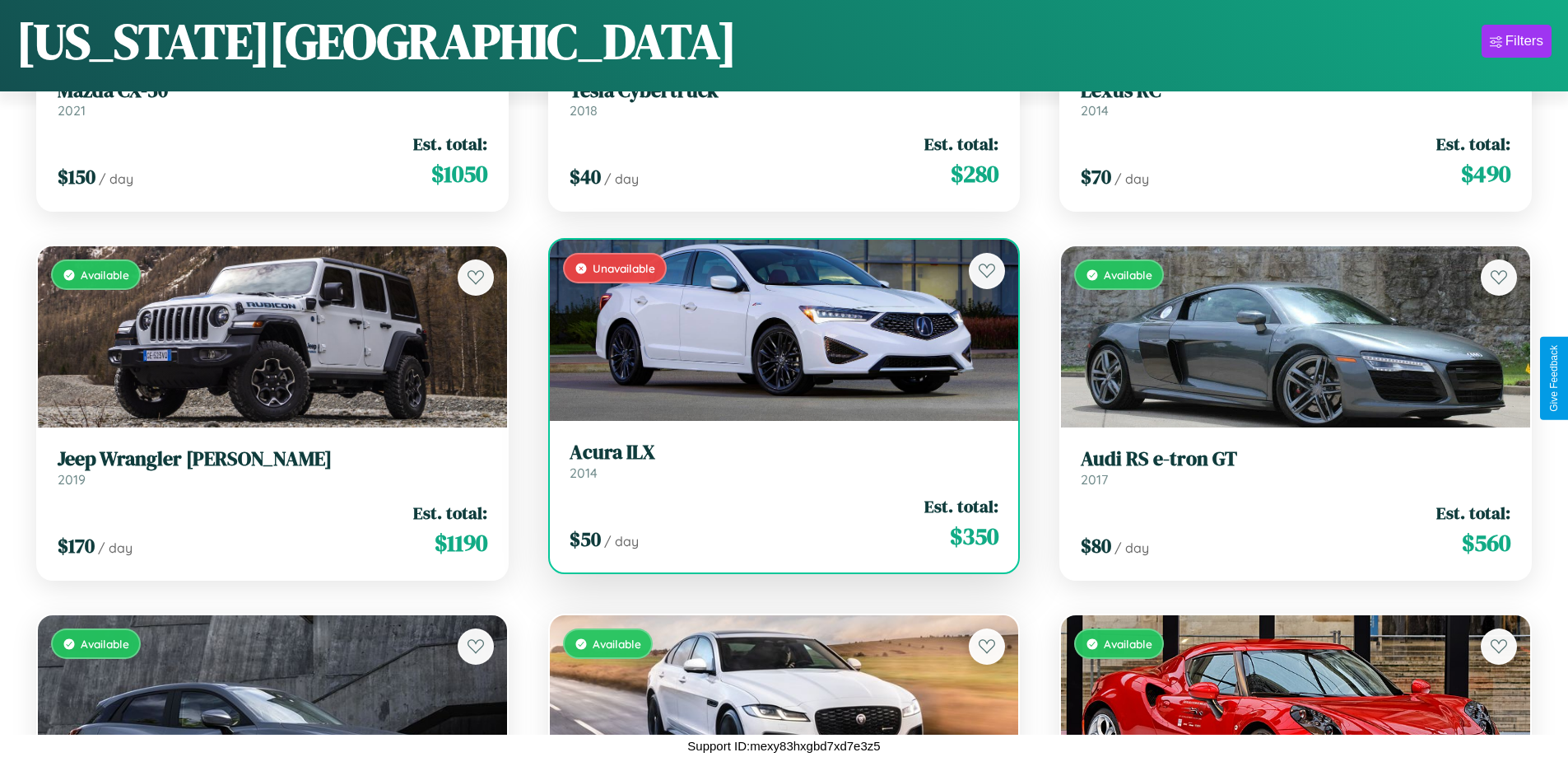
click at [777, 460] on h3 "Acura ILX" at bounding box center [784, 452] width 430 height 24
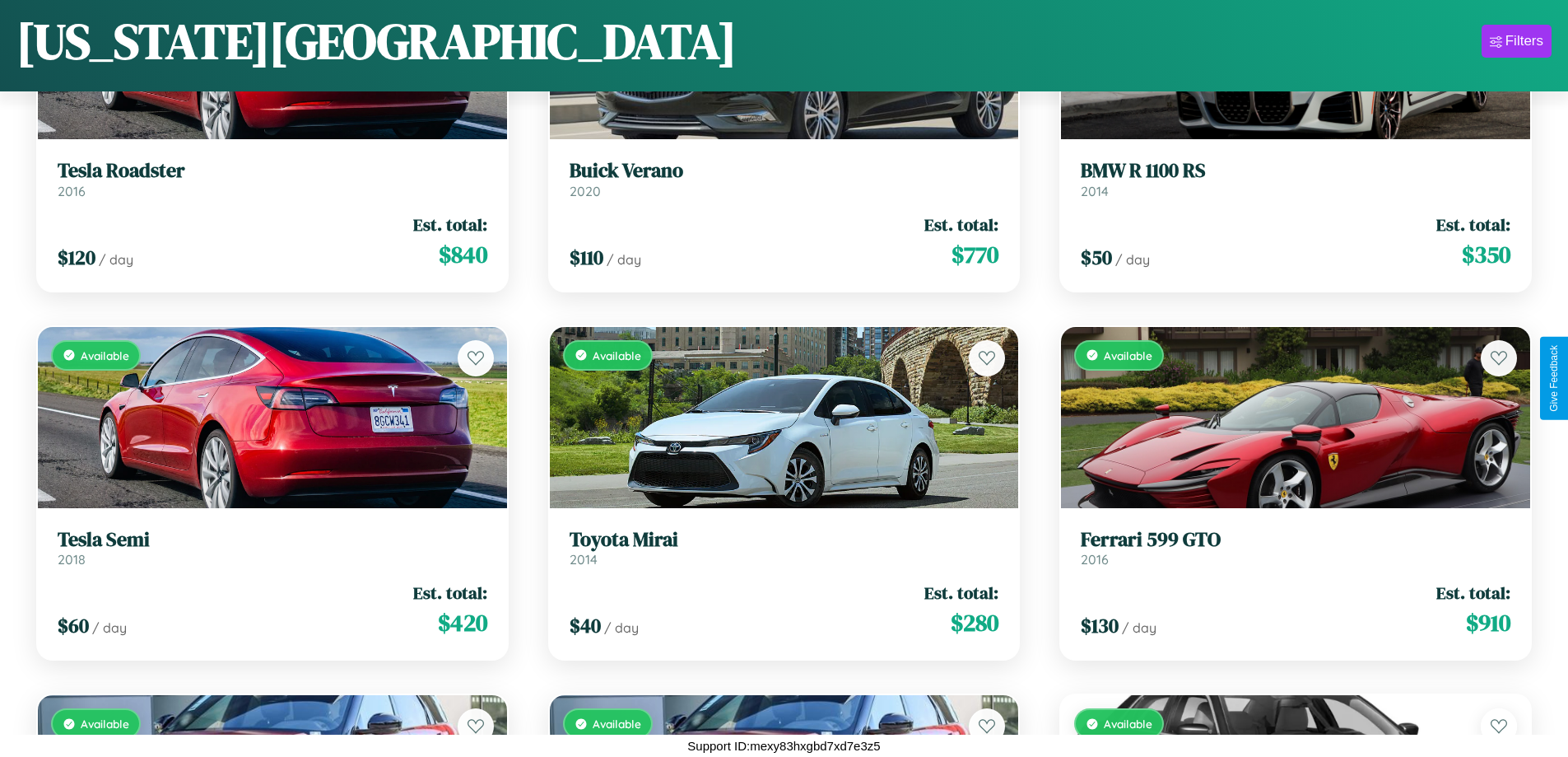
scroll to position [12030, 0]
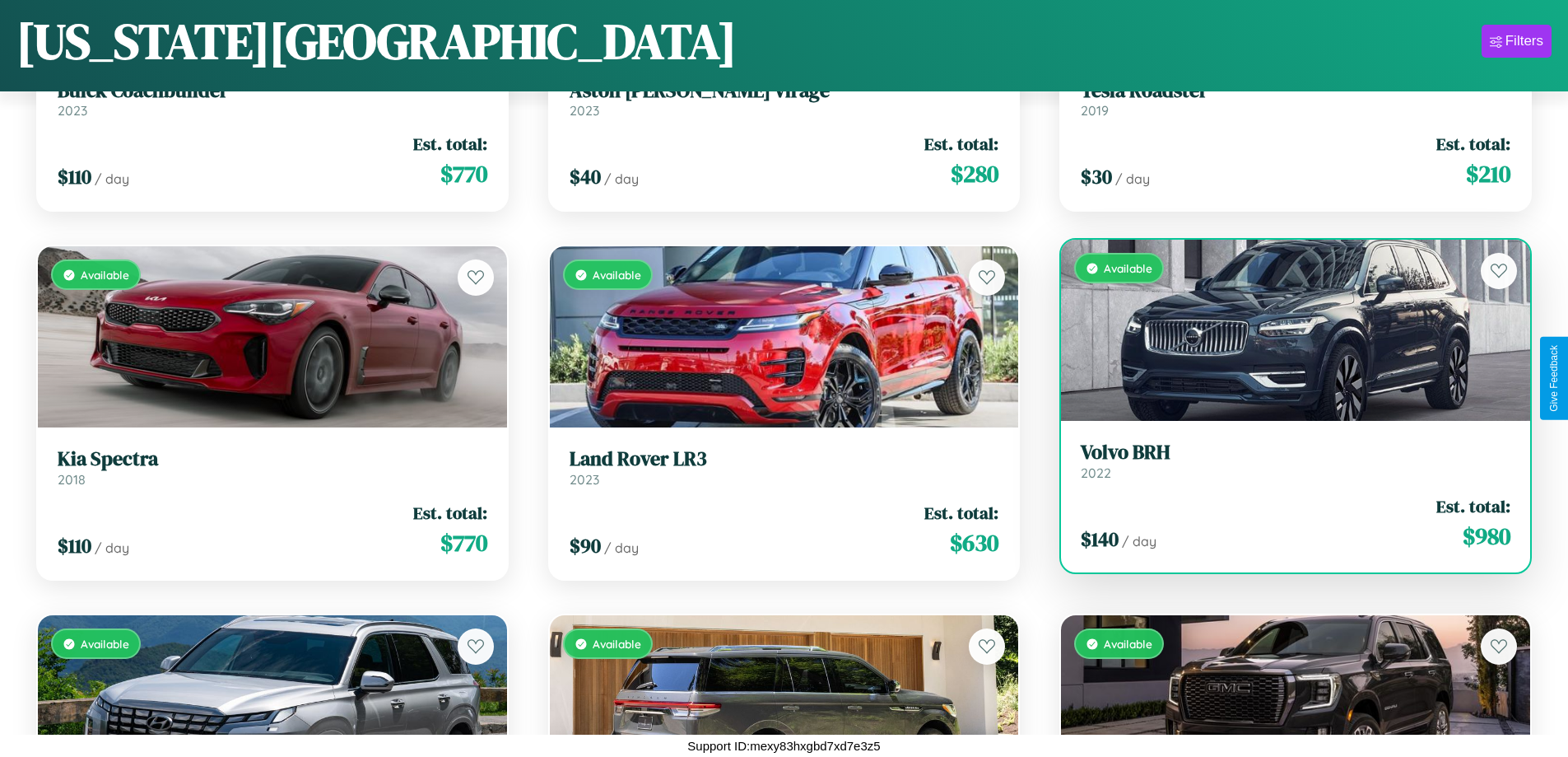
click at [1285, 464] on link "Volvo BRH 2022" at bounding box center [1295, 460] width 430 height 40
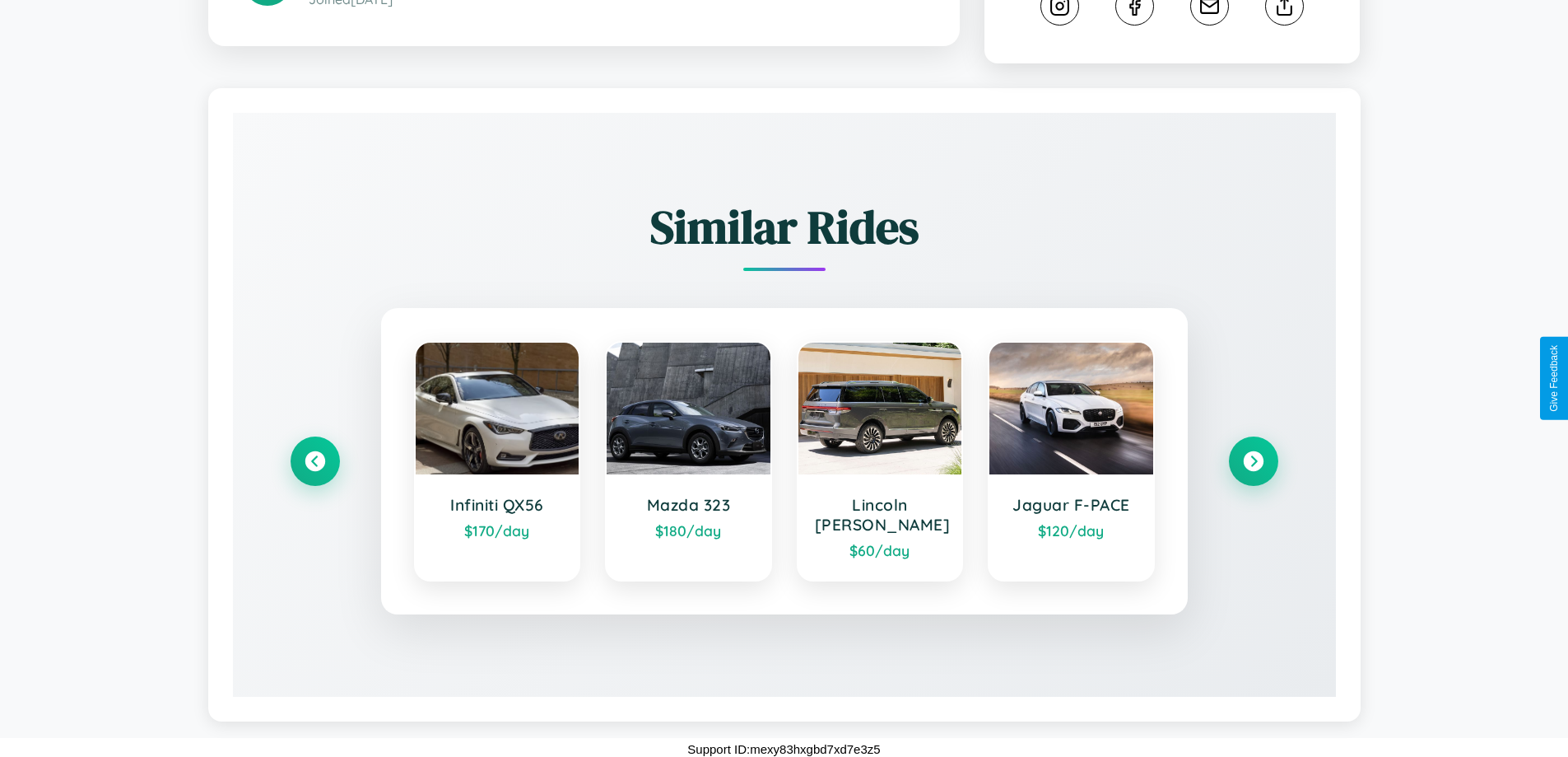
scroll to position [933, 0]
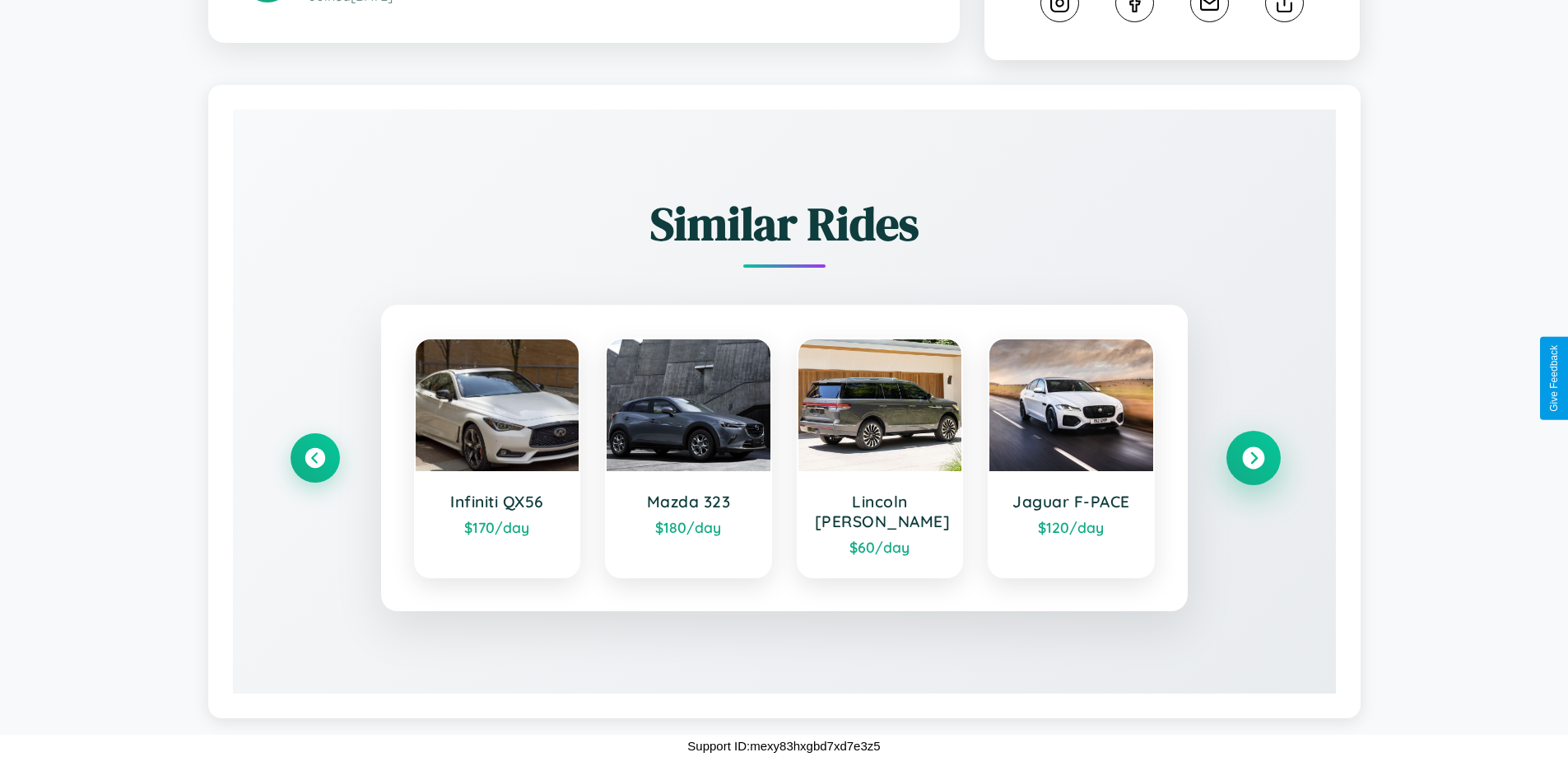
click at [1252, 457] on icon at bounding box center [1253, 458] width 22 height 22
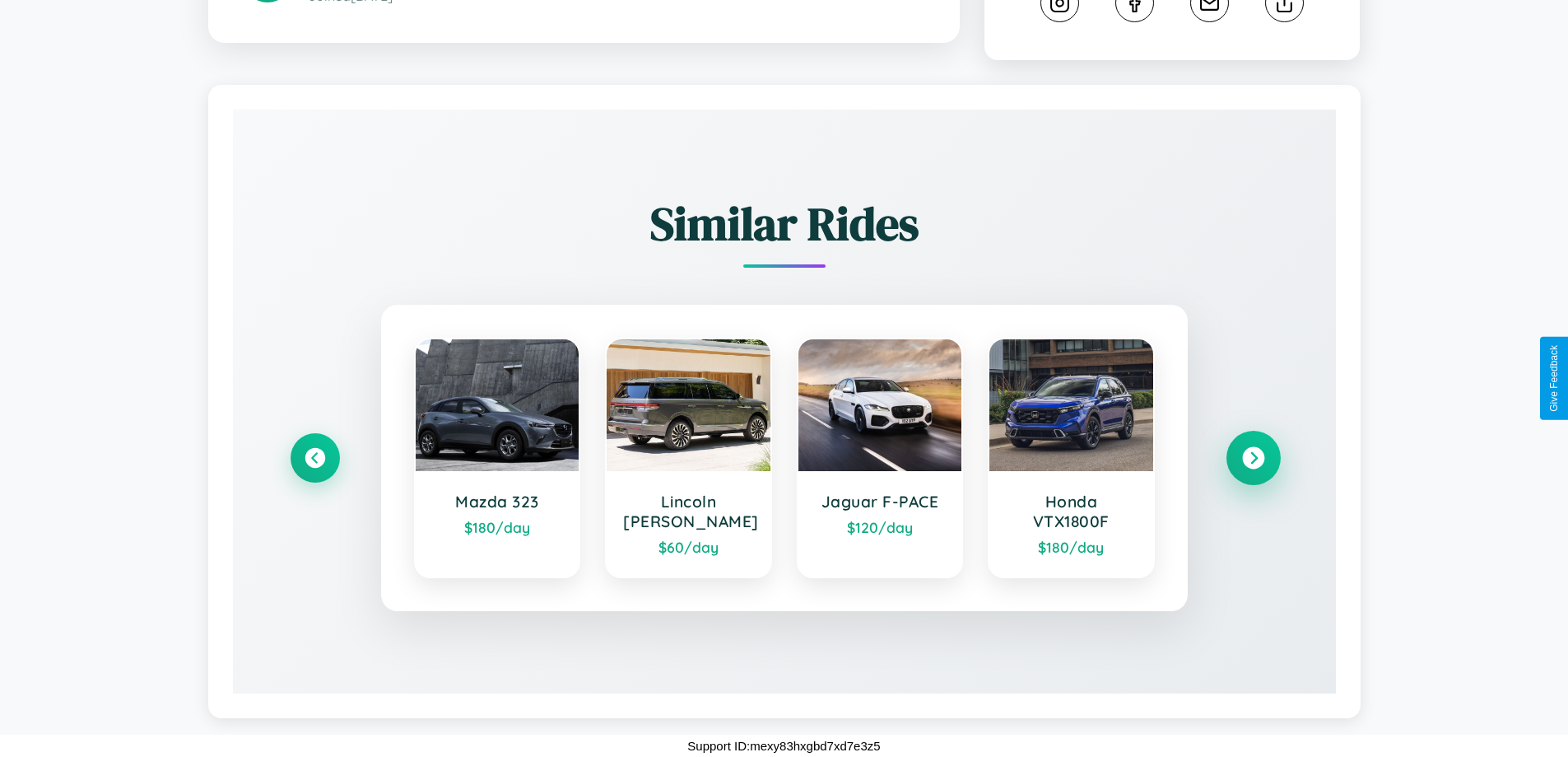
click at [1252, 458] on icon at bounding box center [1253, 458] width 22 height 22
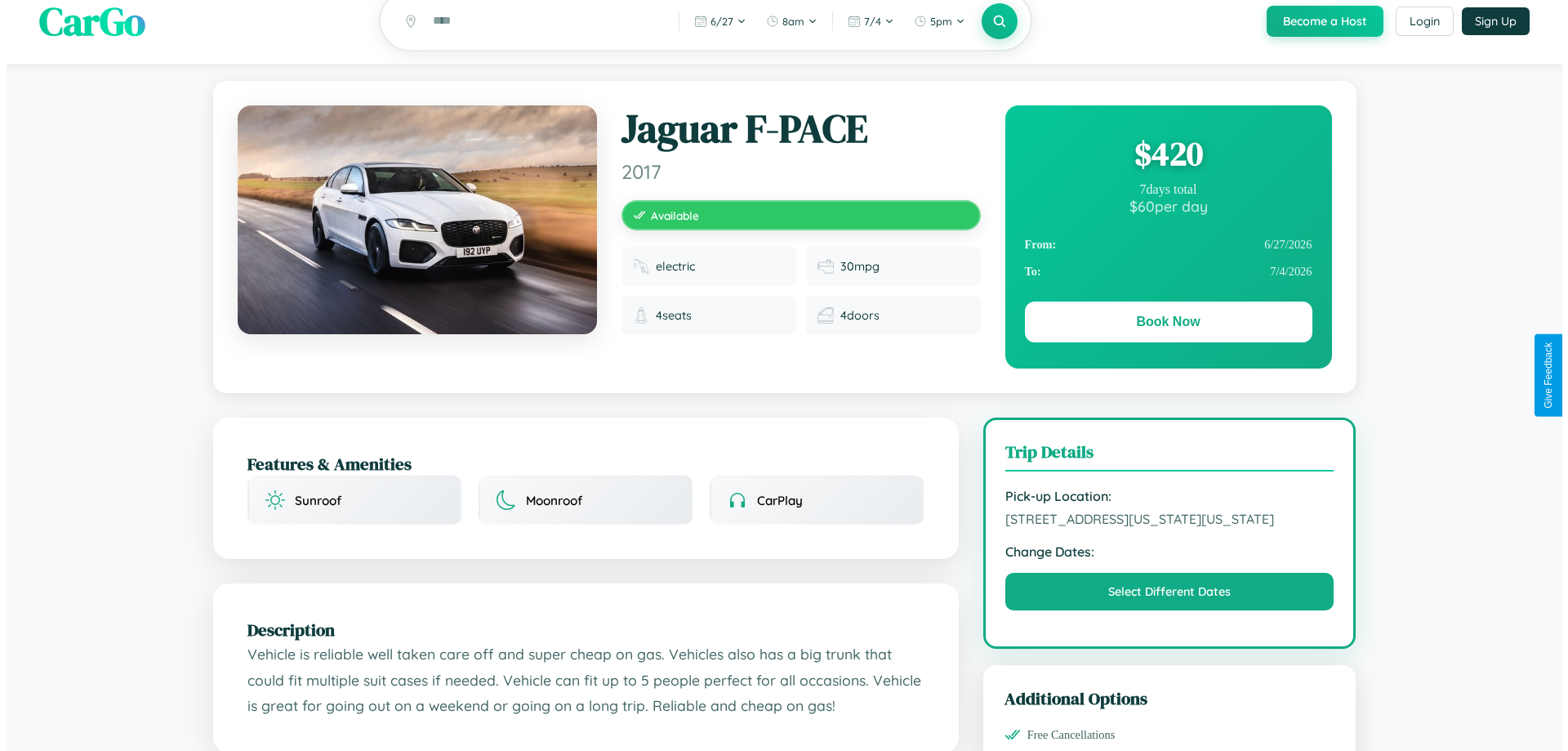
scroll to position [0, 0]
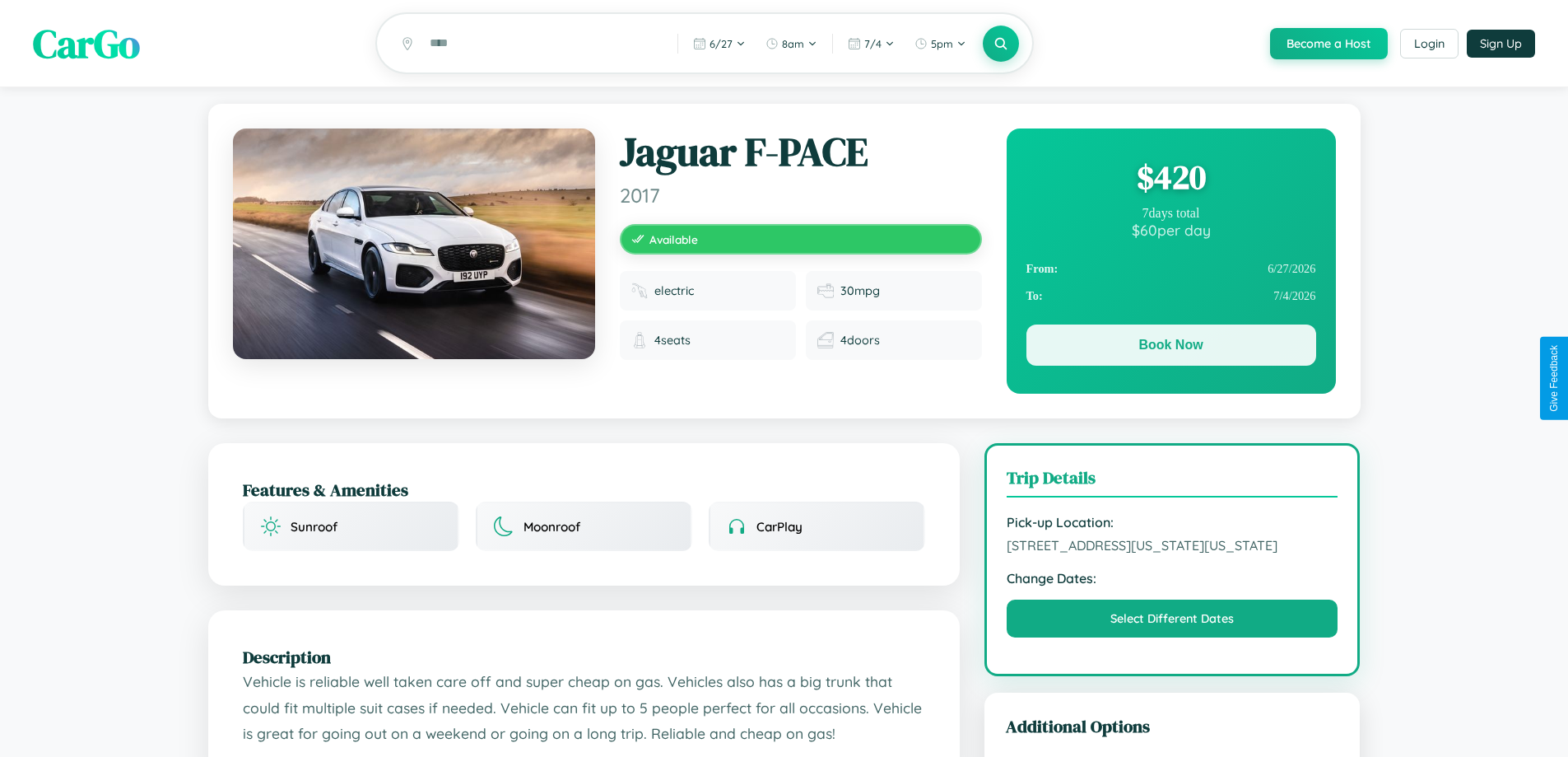
click at [1170, 349] on button "Book Now" at bounding box center [1171, 345] width 289 height 41
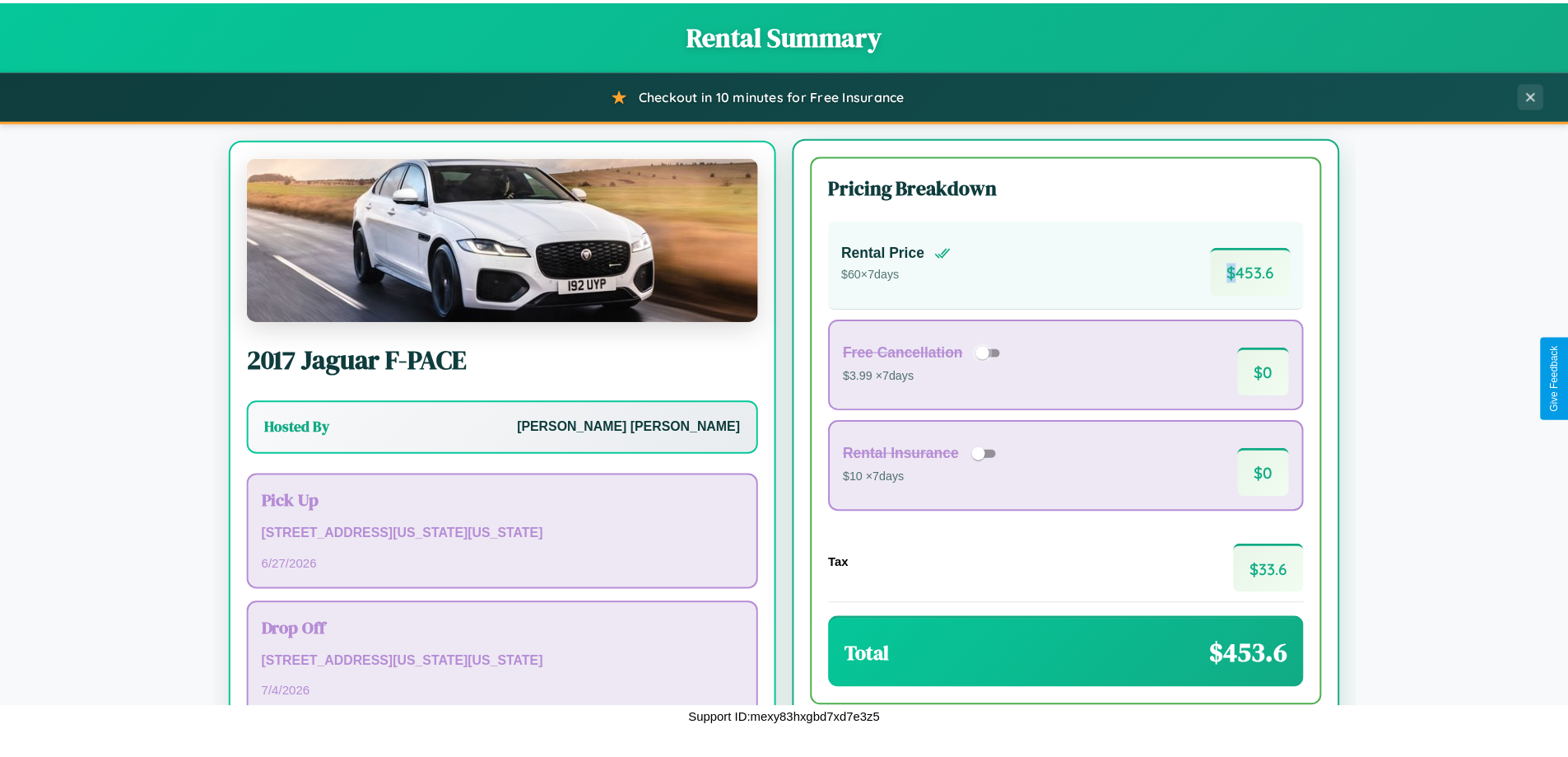
scroll to position [76, 0]
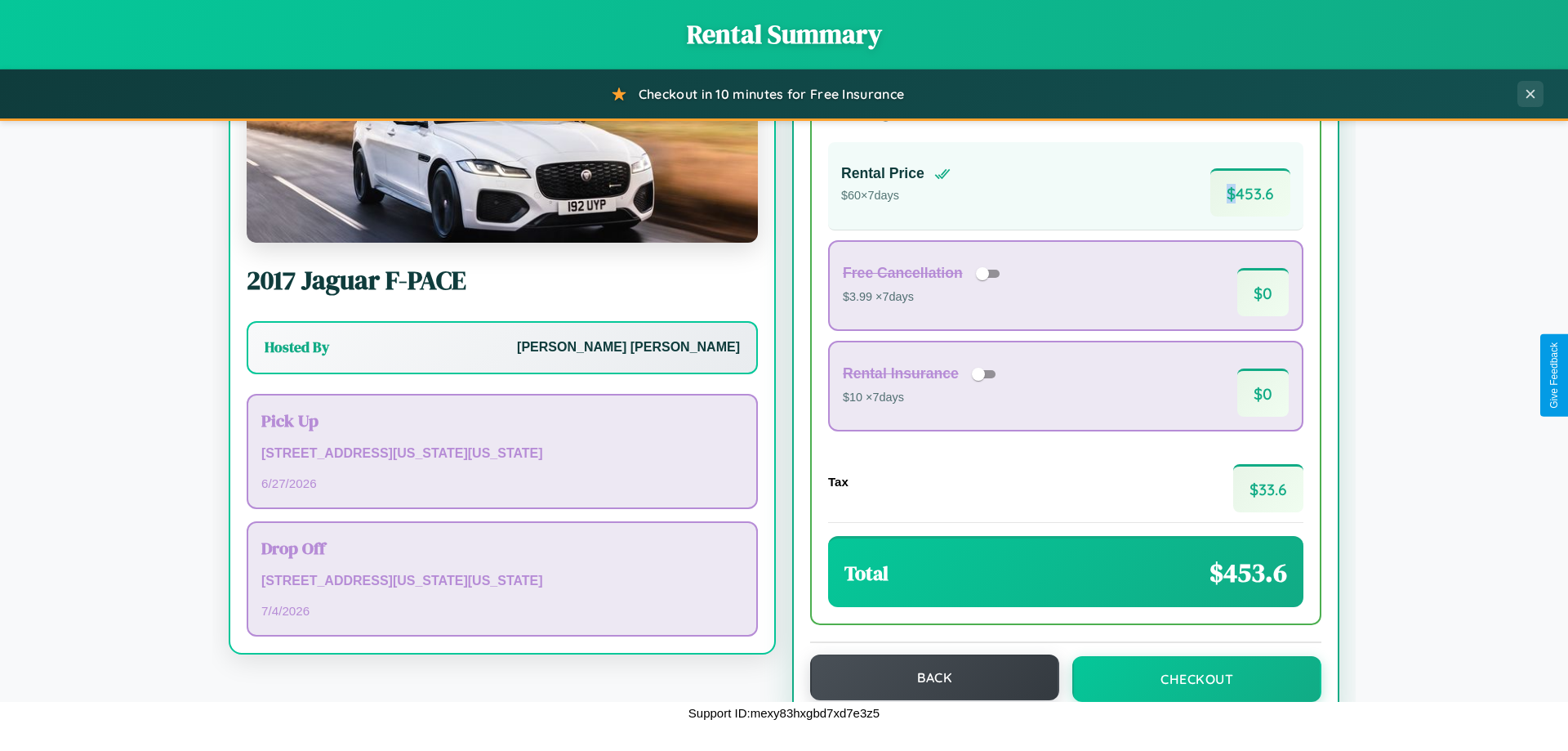
click at [927, 678] on button "Back" at bounding box center [934, 677] width 249 height 46
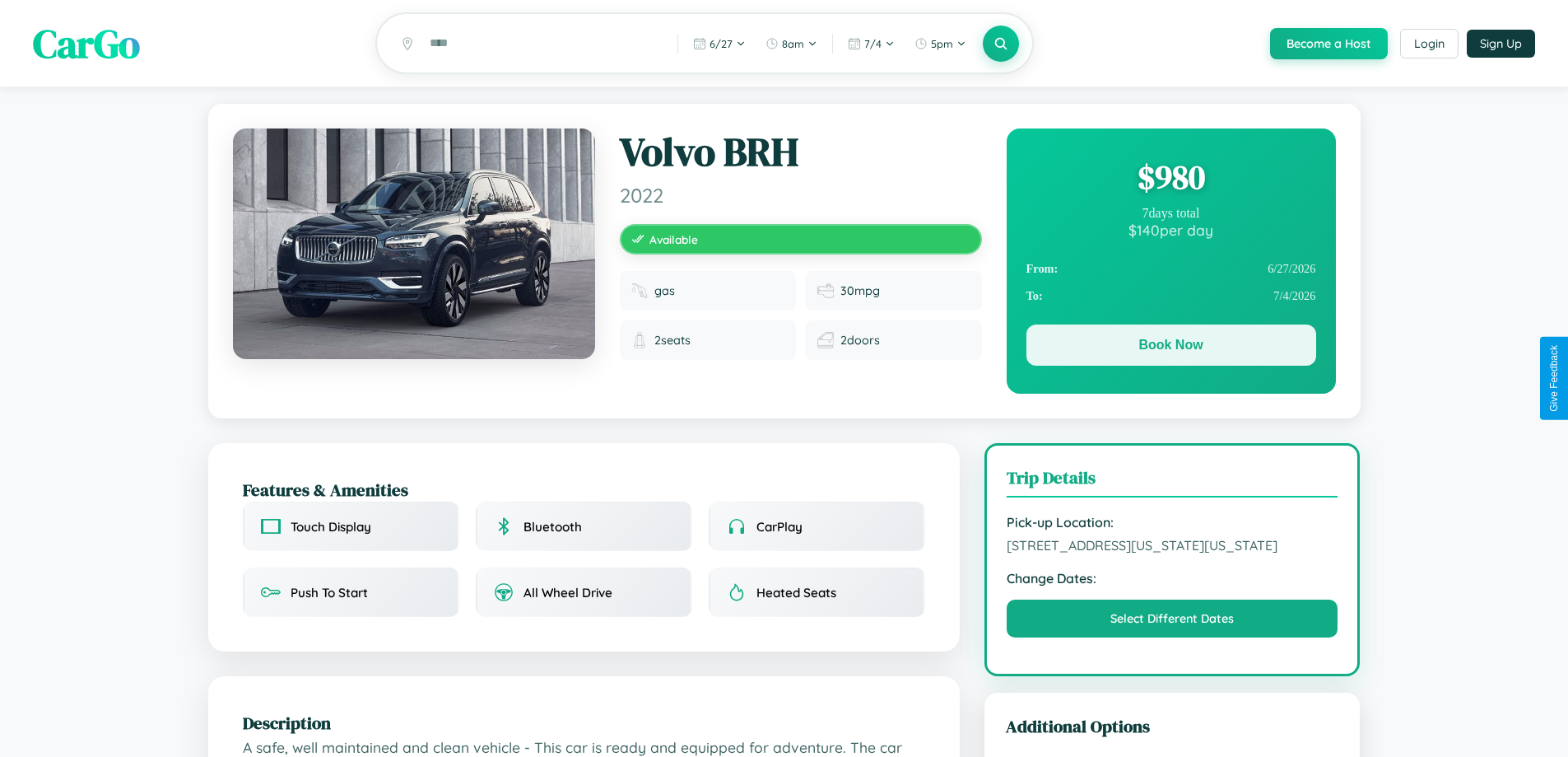
click at [1170, 349] on button "Book Now" at bounding box center [1171, 345] width 289 height 41
